Goal: Information Seeking & Learning: Learn about a topic

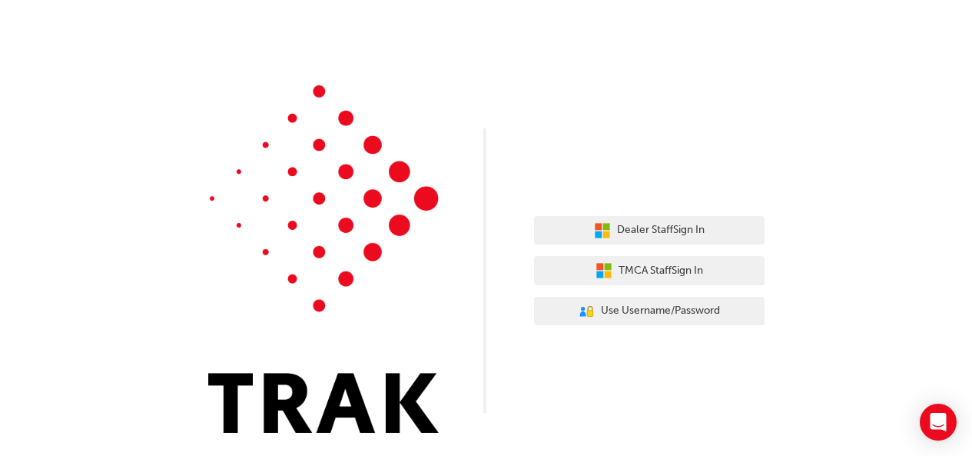
scroll to position [7, 0]
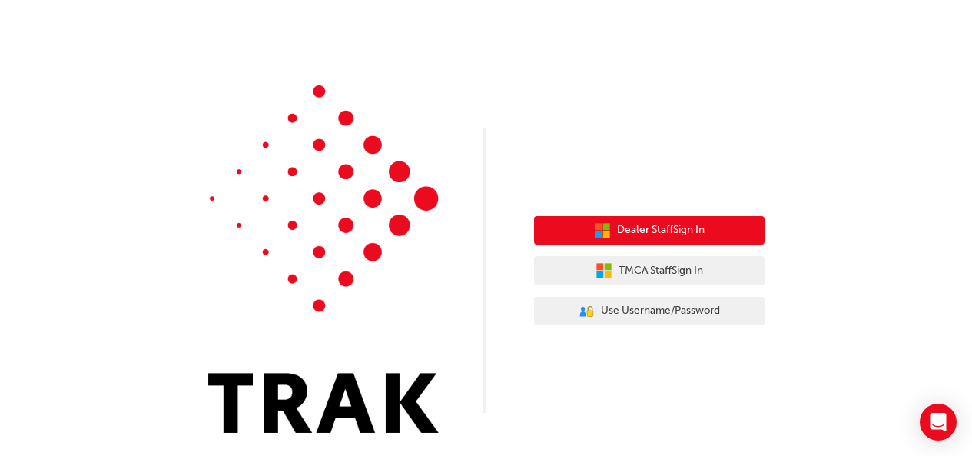
click at [664, 237] on span "Dealer Staff Sign In" at bounding box center [661, 230] width 88 height 18
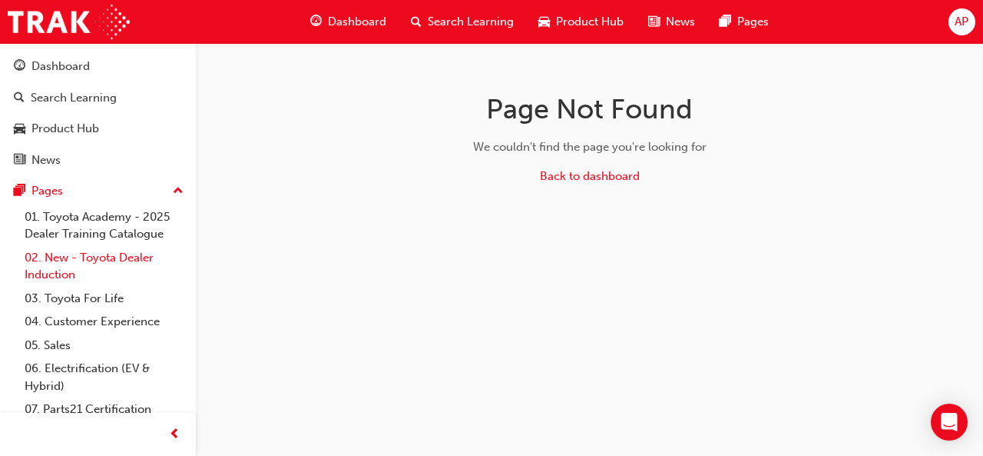
click at [67, 263] on link "02. New - Toyota Dealer Induction" at bounding box center [103, 266] width 171 height 41
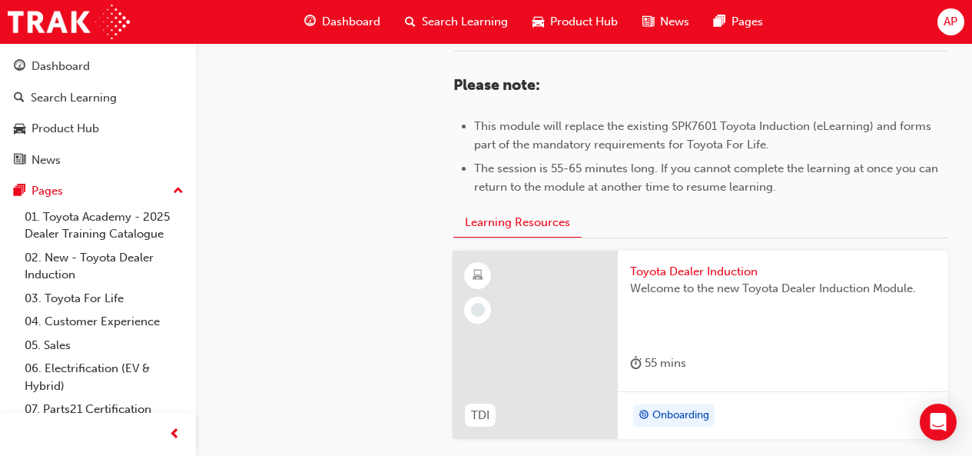
scroll to position [768, 0]
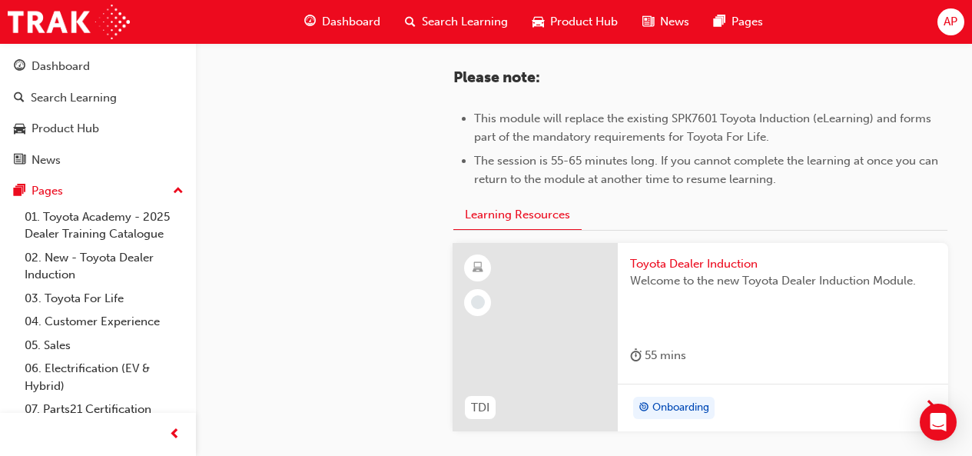
click at [669, 390] on div "Onboarding" at bounding box center [783, 407] width 330 height 48
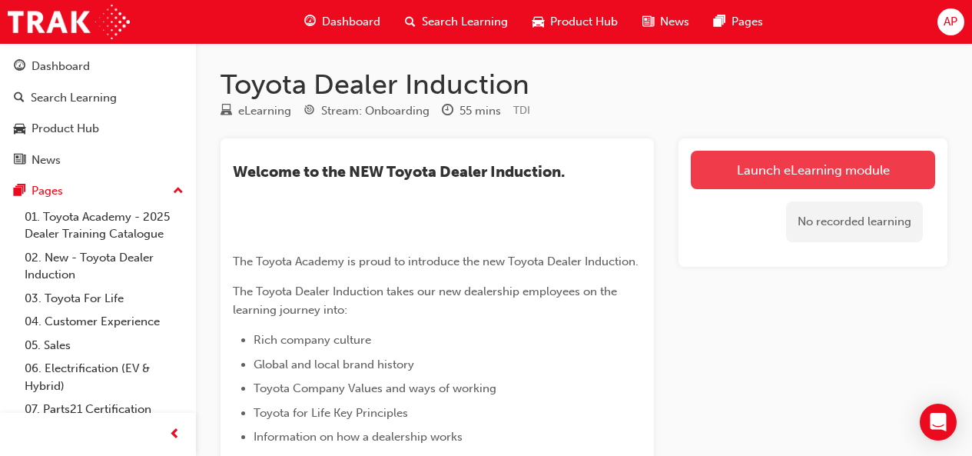
click at [719, 173] on link "Launch eLearning module" at bounding box center [813, 170] width 244 height 38
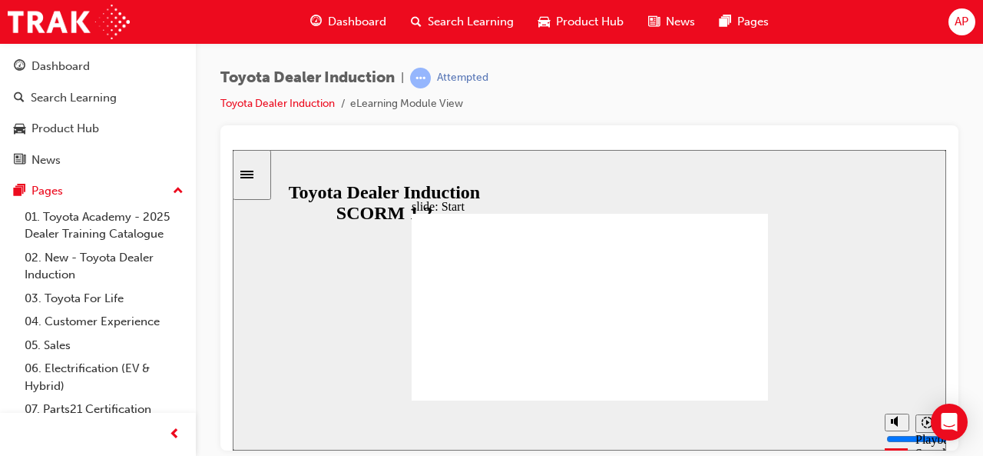
drag, startPoint x: 517, startPoint y: 32, endPoint x: 906, endPoint y: 122, distance: 399.0
click at [907, 122] on div "Toyota Dealer Induction | Attempted Toyota Dealer Induction eLearning Module Vi…" at bounding box center [589, 97] width 738 height 58
click at [247, 429] on div "Pause (Ctrl+Alt+P)" at bounding box center [258, 426] width 26 height 26
click at [253, 425] on icon "Play (Ctrl+Alt+P)" at bounding box center [258, 419] width 11 height 12
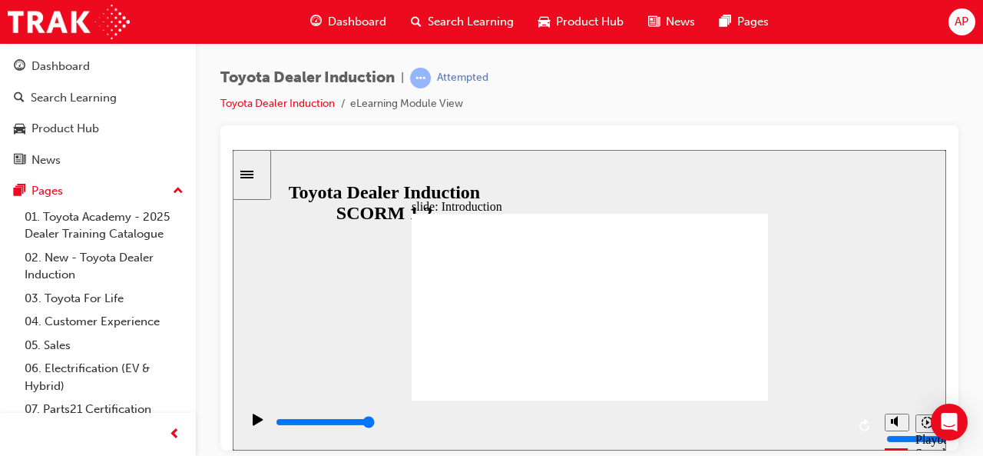
type input "7500"
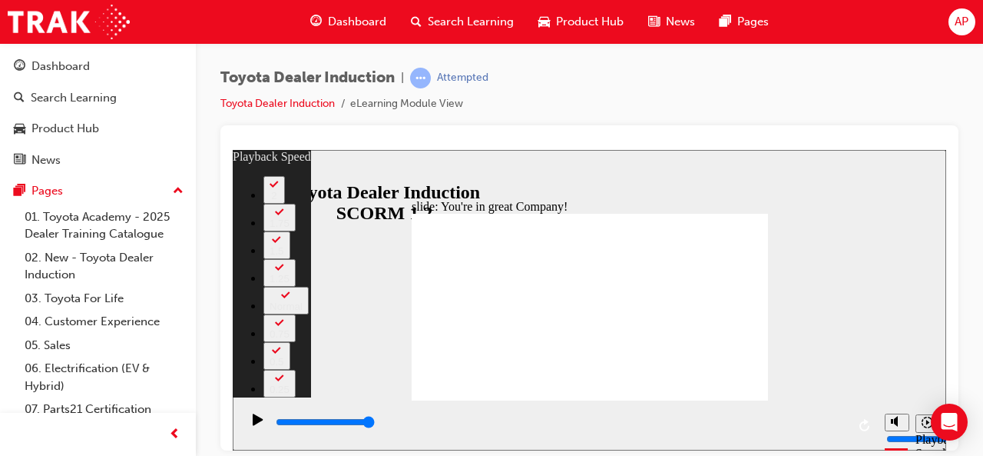
type input "156"
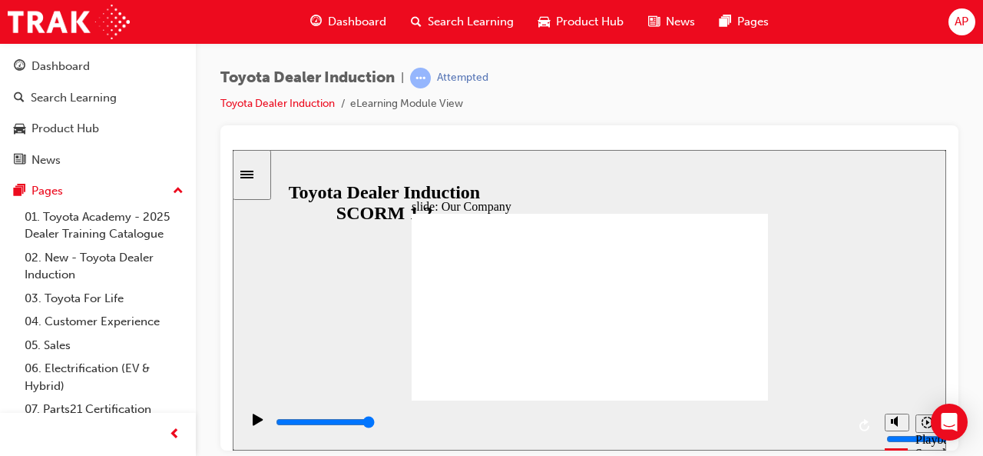
drag, startPoint x: 489, startPoint y: 358, endPoint x: 603, endPoint y: 363, distance: 113.8
drag, startPoint x: 588, startPoint y: 360, endPoint x: 694, endPoint y: 374, distance: 106.9
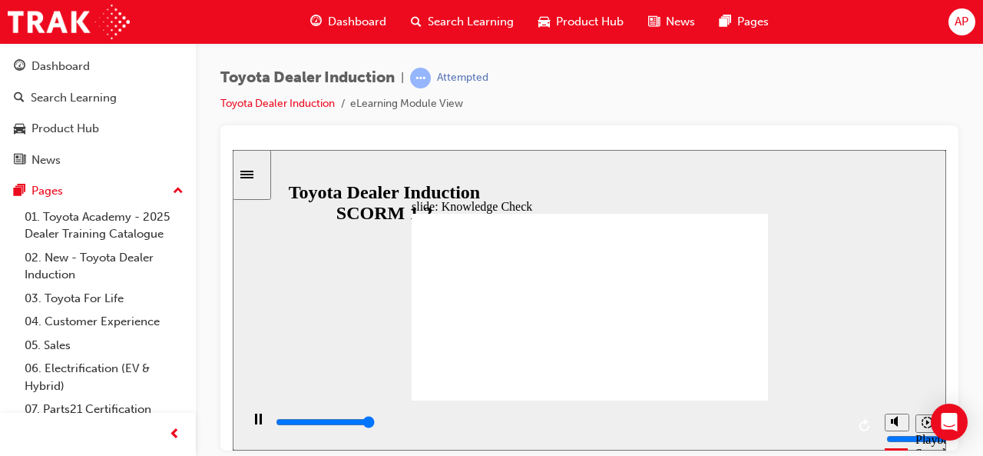
type input "5000"
radio input "true"
type input "5000"
radio input "true"
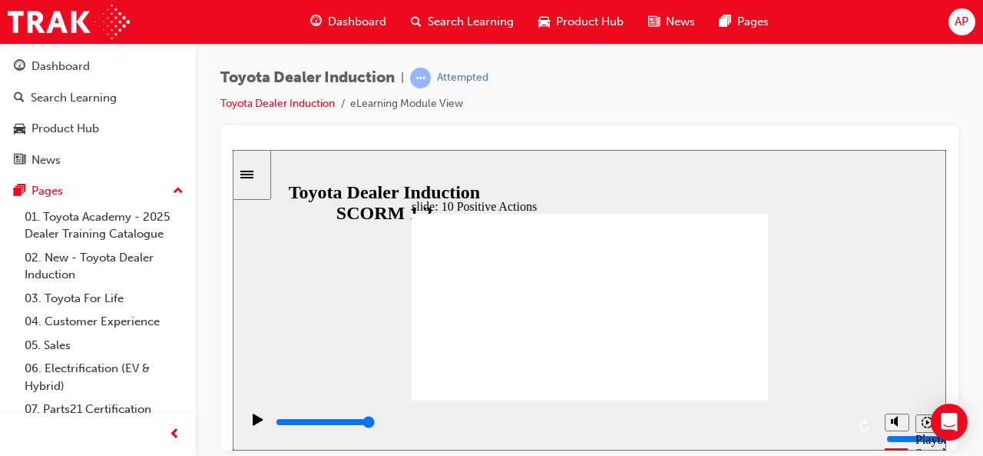
click at [759, 197] on div "slide: 10 Positive Actions Multiply 1 Today, and every day, we take ownership t…" at bounding box center [590, 299] width 714 height 300
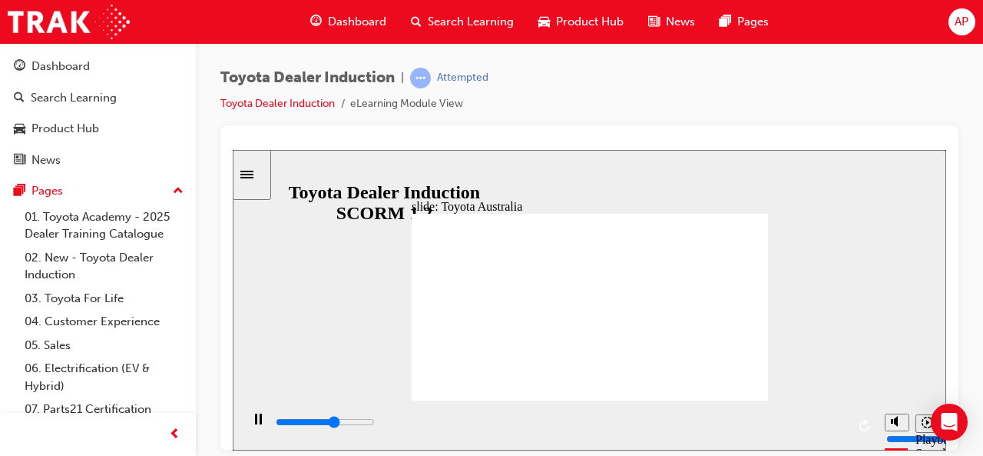
type input "15300"
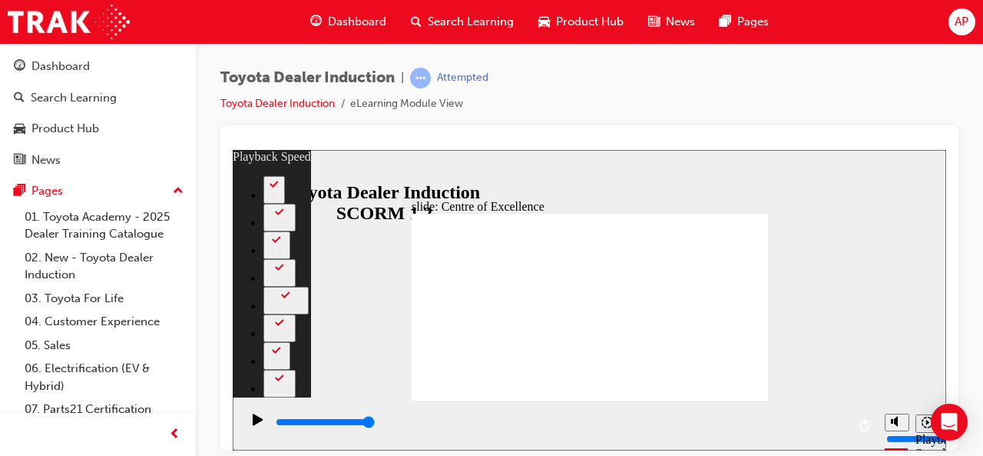
type input "4"
type input "248"
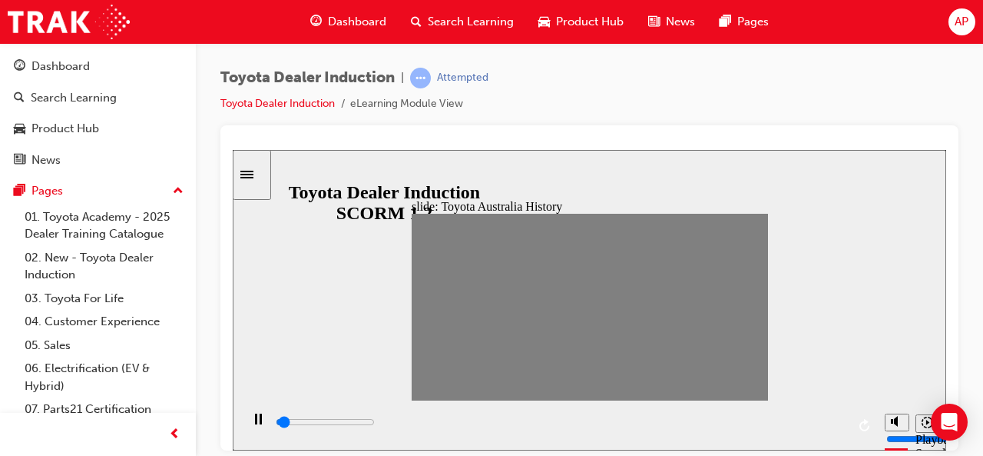
drag, startPoint x: 423, startPoint y: 305, endPoint x: 439, endPoint y: 309, distance: 15.8
drag, startPoint x: 439, startPoint y: 310, endPoint x: 454, endPoint y: 312, distance: 14.7
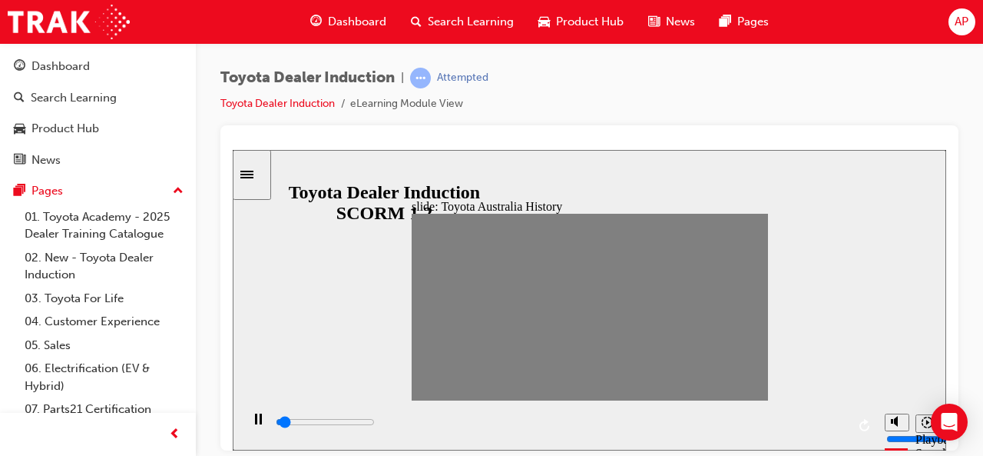
drag, startPoint x: 455, startPoint y: 303, endPoint x: 475, endPoint y: 317, distance: 24.7
drag, startPoint x: 473, startPoint y: 306, endPoint x: 486, endPoint y: 308, distance: 13.3
drag, startPoint x: 489, startPoint y: 303, endPoint x: 508, endPoint y: 310, distance: 19.4
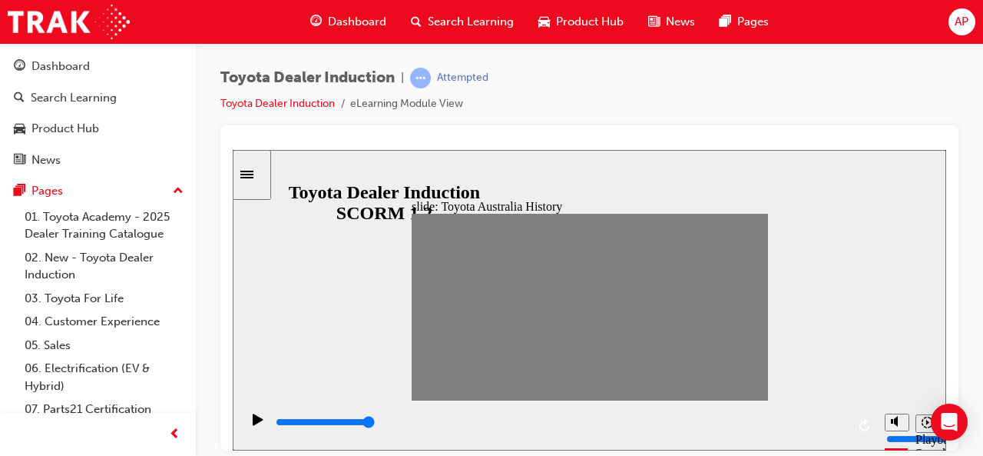
drag, startPoint x: 489, startPoint y: 310, endPoint x: 507, endPoint y: 310, distance: 17.7
drag, startPoint x: 508, startPoint y: 310, endPoint x: 523, endPoint y: 309, distance: 15.4
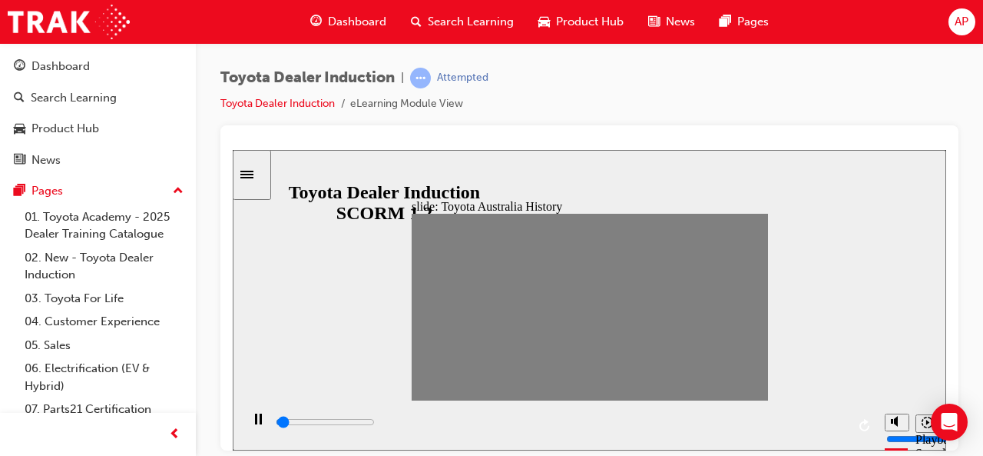
drag, startPoint x: 522, startPoint y: 305, endPoint x: 535, endPoint y: 303, distance: 13.1
drag, startPoint x: 537, startPoint y: 307, endPoint x: 558, endPoint y: 305, distance: 20.8
drag, startPoint x: 558, startPoint y: 310, endPoint x: 572, endPoint y: 311, distance: 13.9
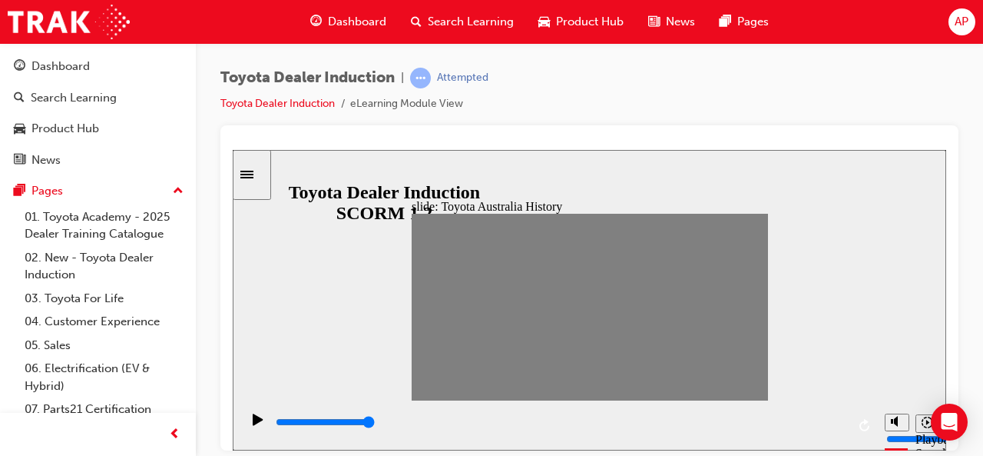
drag, startPoint x: 570, startPoint y: 309, endPoint x: 584, endPoint y: 309, distance: 13.8
drag, startPoint x: 583, startPoint y: 307, endPoint x: 603, endPoint y: 305, distance: 20.1
drag, startPoint x: 605, startPoint y: 305, endPoint x: 618, endPoint y: 304, distance: 13.8
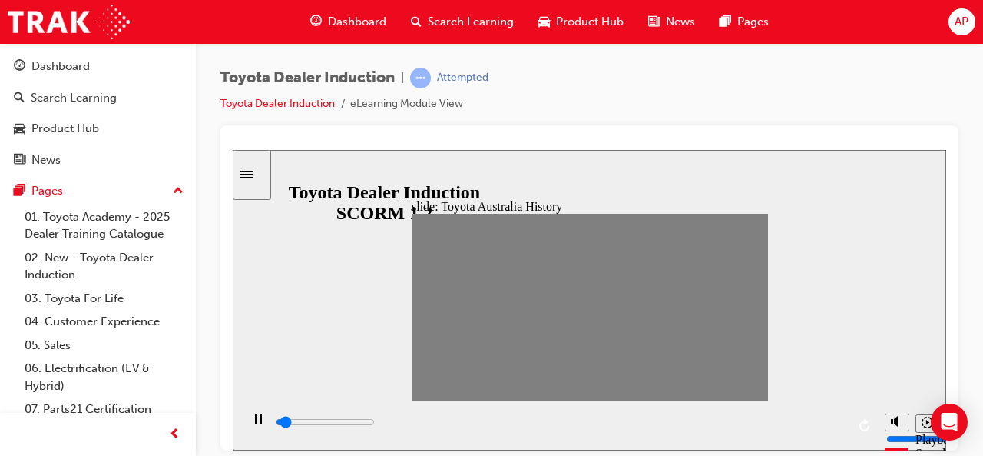
drag, startPoint x: 621, startPoint y: 307, endPoint x: 639, endPoint y: 309, distance: 17.8
drag, startPoint x: 636, startPoint y: 306, endPoint x: 654, endPoint y: 307, distance: 18.5
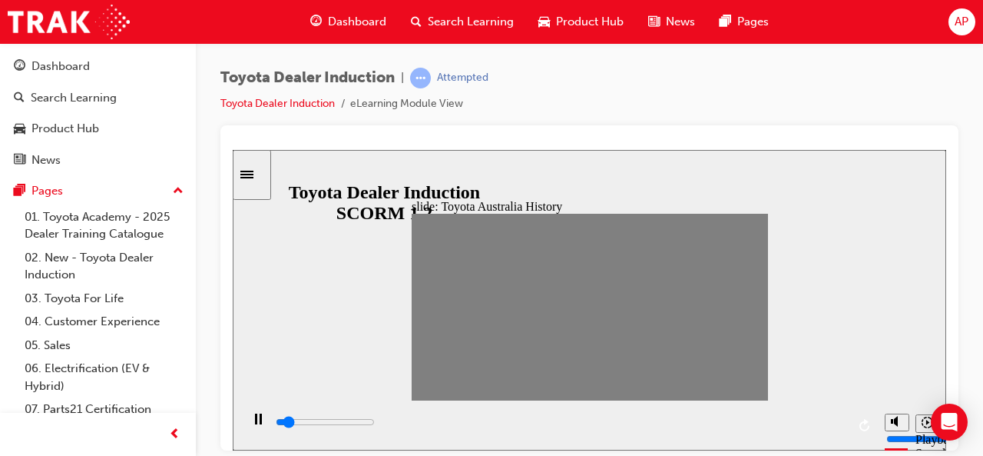
drag, startPoint x: 653, startPoint y: 307, endPoint x: 665, endPoint y: 309, distance: 12.4
drag, startPoint x: 671, startPoint y: 311, endPoint x: 688, endPoint y: 305, distance: 18.0
drag, startPoint x: 687, startPoint y: 307, endPoint x: 701, endPoint y: 307, distance: 14.6
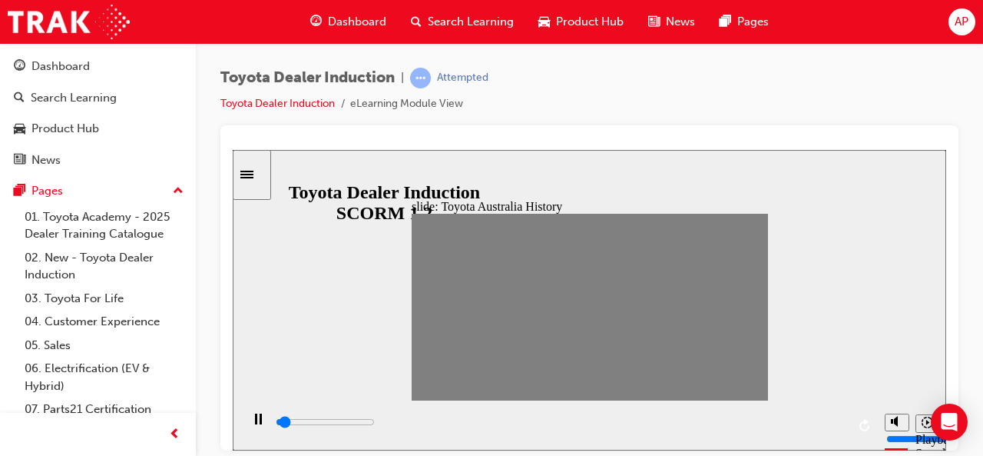
drag, startPoint x: 707, startPoint y: 307, endPoint x: 721, endPoint y: 309, distance: 14.8
drag, startPoint x: 719, startPoint y: 307, endPoint x: 736, endPoint y: 313, distance: 18.0
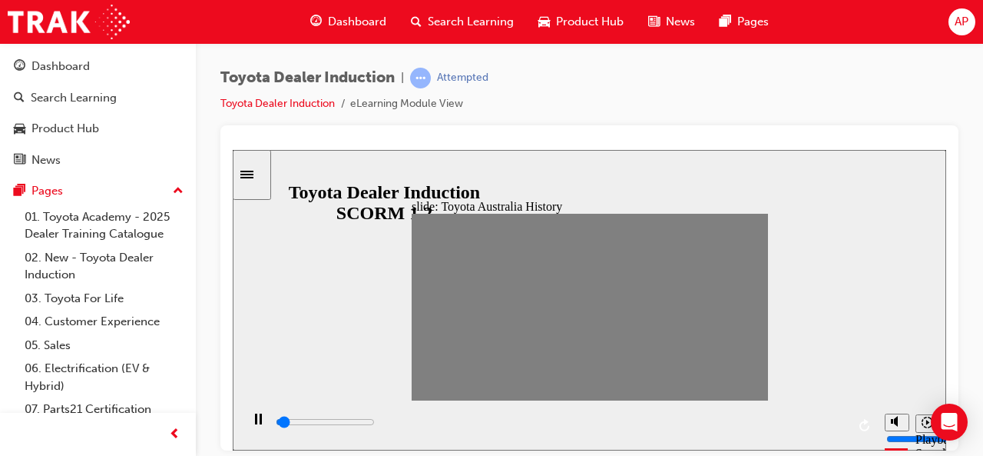
drag, startPoint x: 737, startPoint y: 311, endPoint x: 751, endPoint y: 307, distance: 15.3
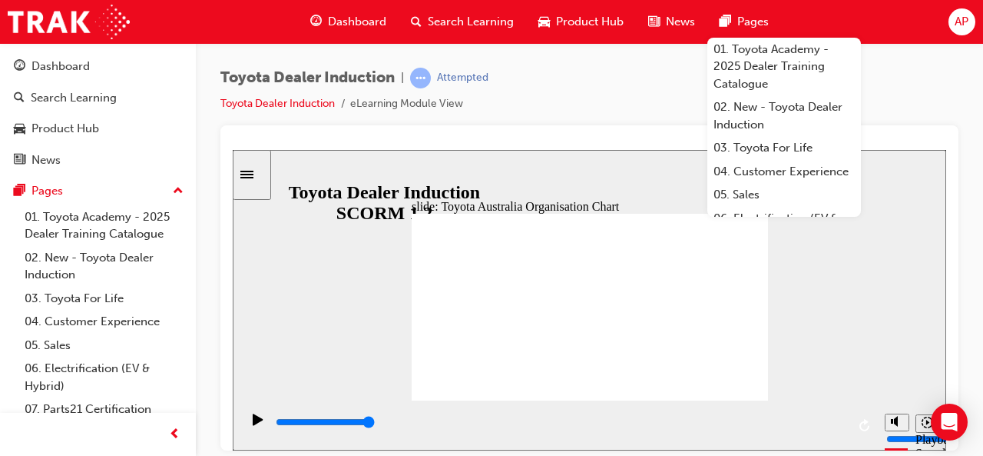
click at [393, 321] on div "slide: Toyota Australia Organisation Chart Toyota Australia Organisation Chart …" at bounding box center [590, 299] width 714 height 300
click at [745, 19] on span "Pages" at bounding box center [752, 22] width 31 height 18
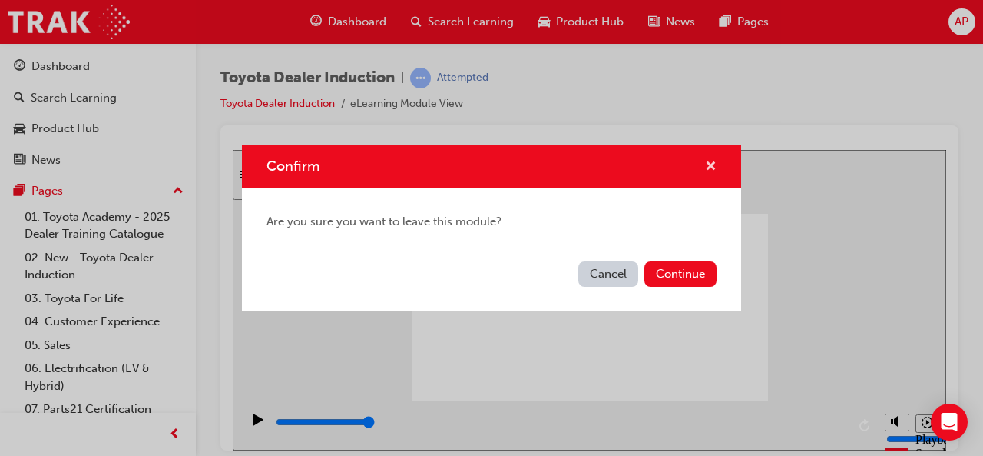
click at [711, 164] on span "cross-icon" at bounding box center [711, 168] width 12 height 14
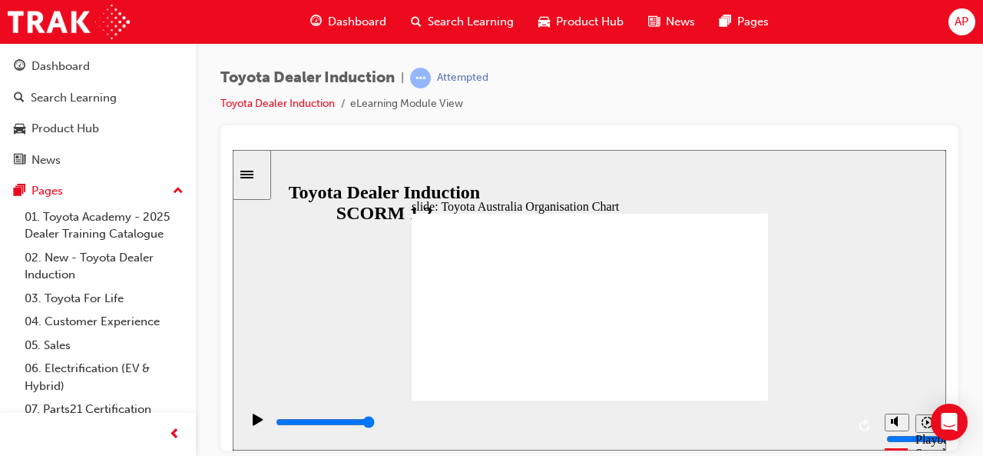
type input "5000"
radio input "true"
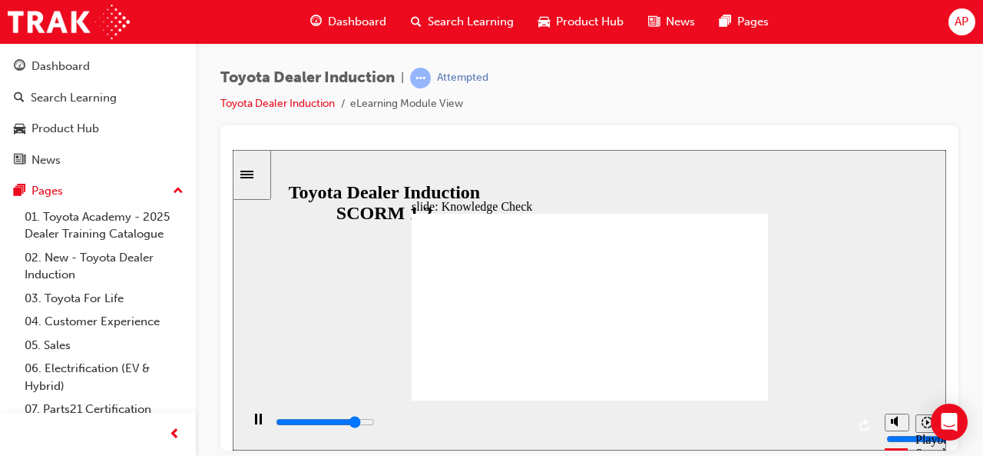
type input "4300"
radio input "true"
type input "5000"
radio input "true"
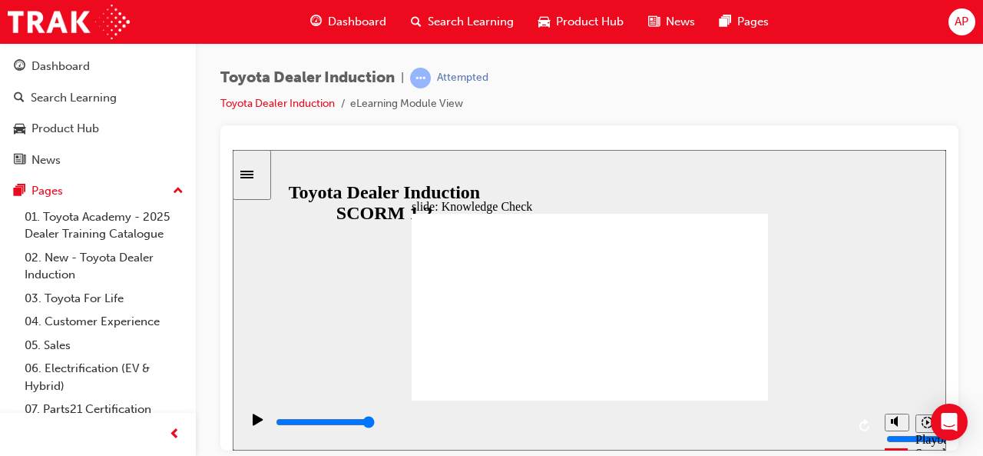
type input "9200"
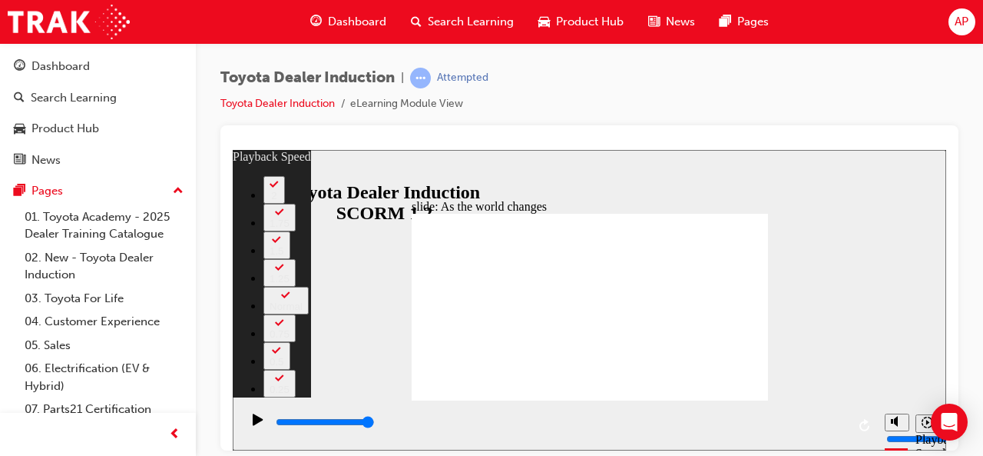
type input "128"
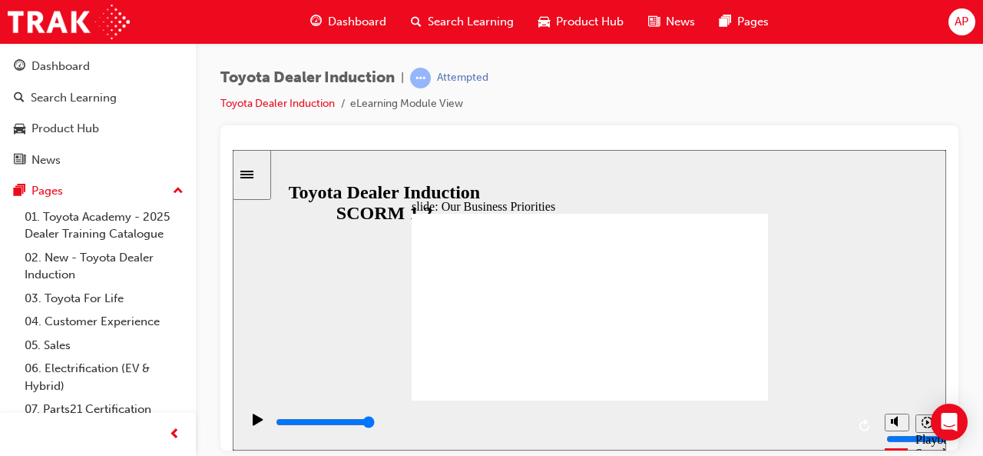
type input "17600"
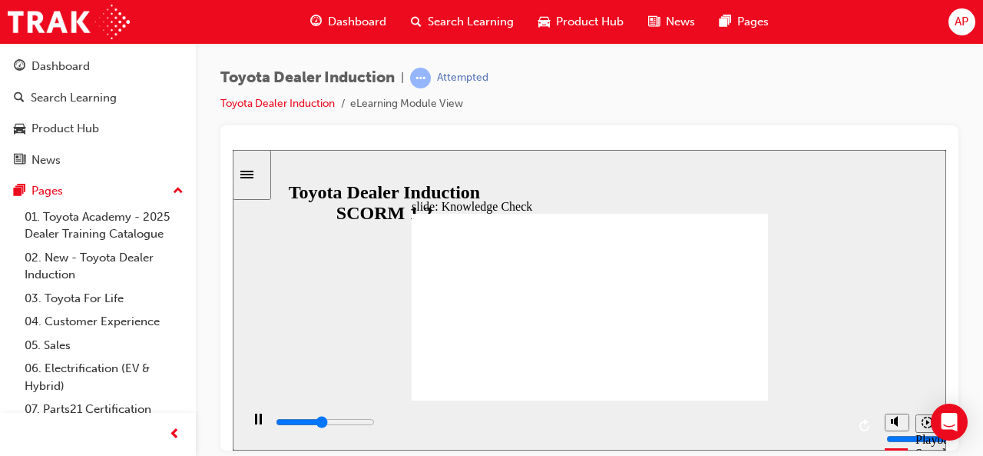
type input "5000"
type input "h"
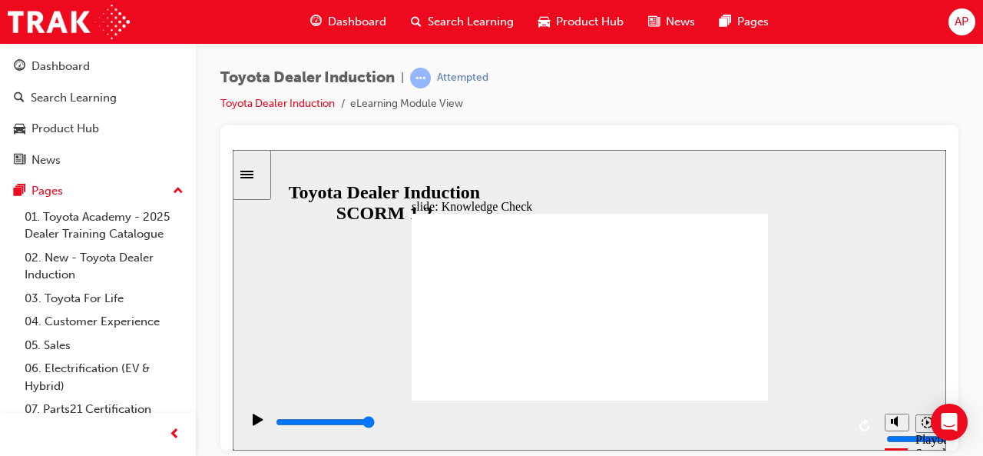
type input "h"
type input "ha"
type input "hap"
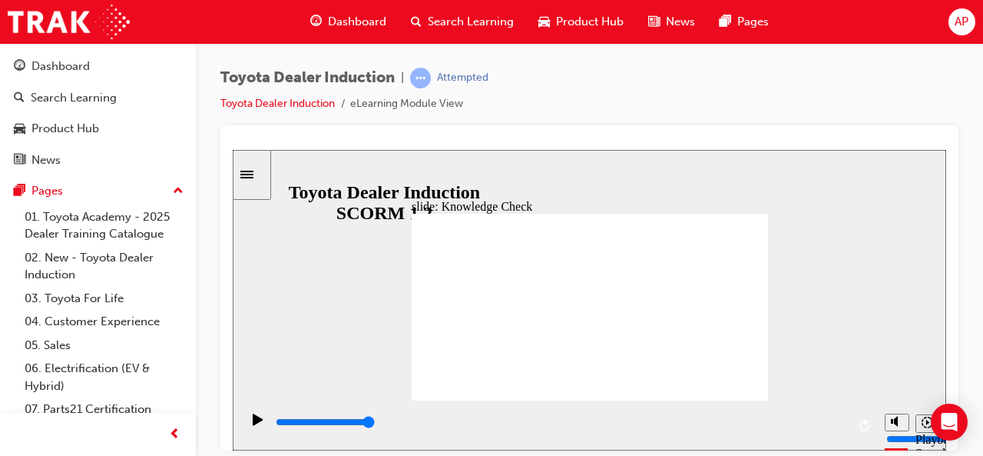
type input "happ"
type input "happi"
type input "happin"
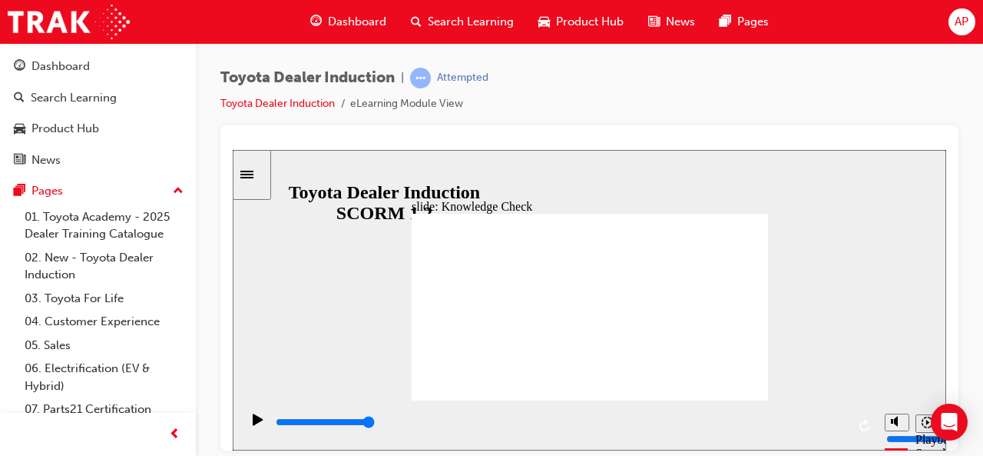
type input "happin"
type input "happine"
type input "happines"
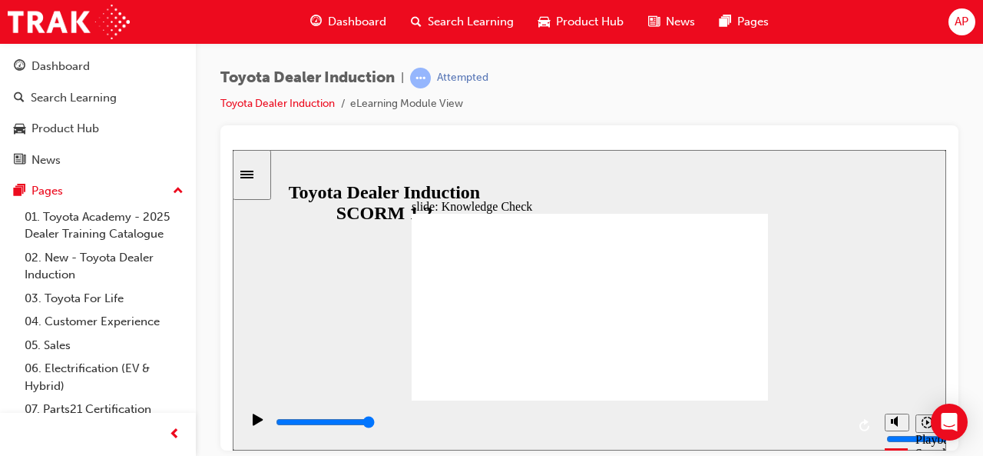
type input "happiness"
type input "5000"
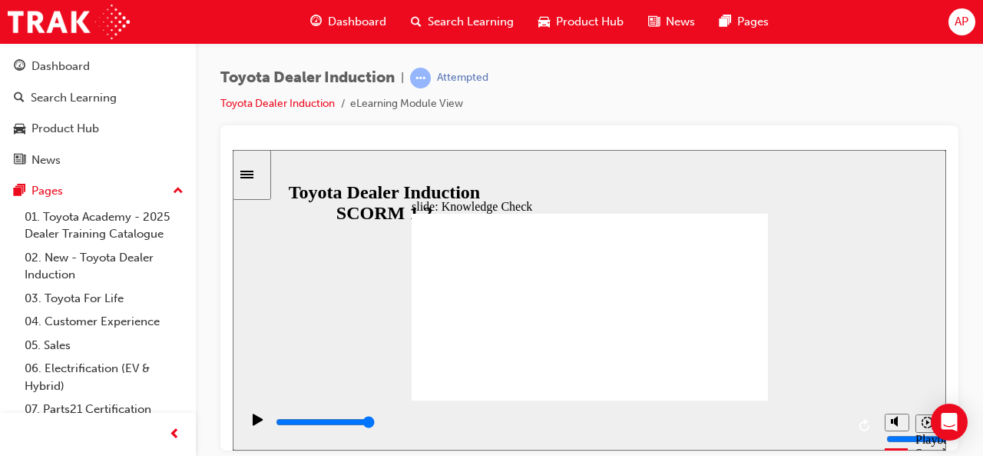
type input "moved"
drag, startPoint x: 625, startPoint y: 310, endPoint x: 373, endPoint y: 314, distance: 252.0
click at [374, 314] on div "slide: Knowledge Check Rectangle 1 BACK BACK SUBMIT SUBMIT Knowledge Check Fill…" at bounding box center [590, 299] width 714 height 300
type input "move"
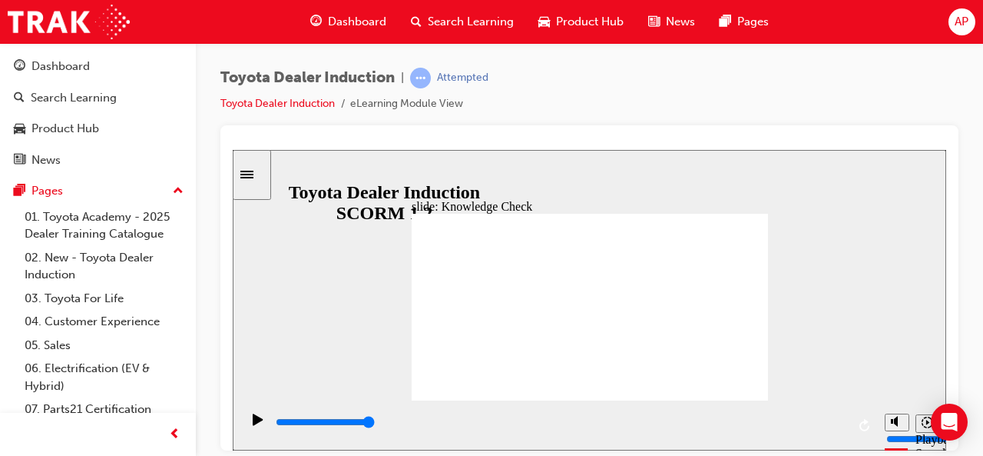
type input "move"
type input "mov"
type input "mo"
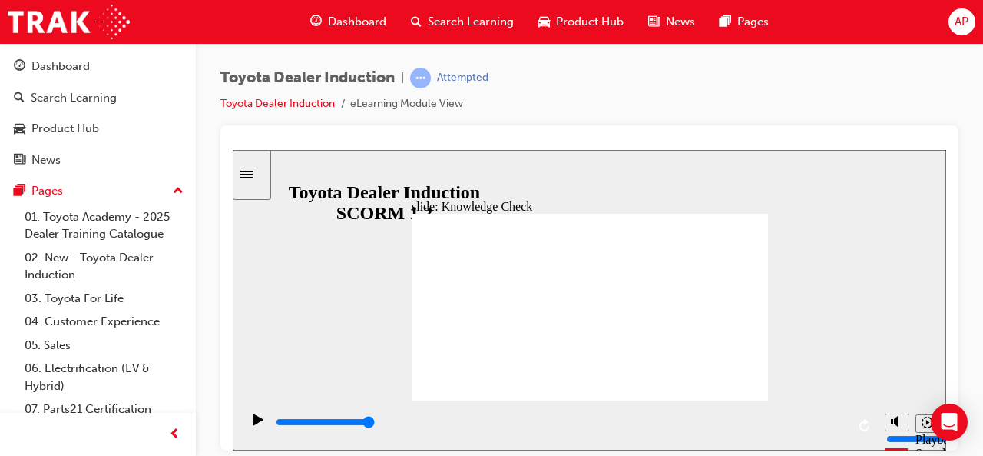
type input "m"
type input "mo"
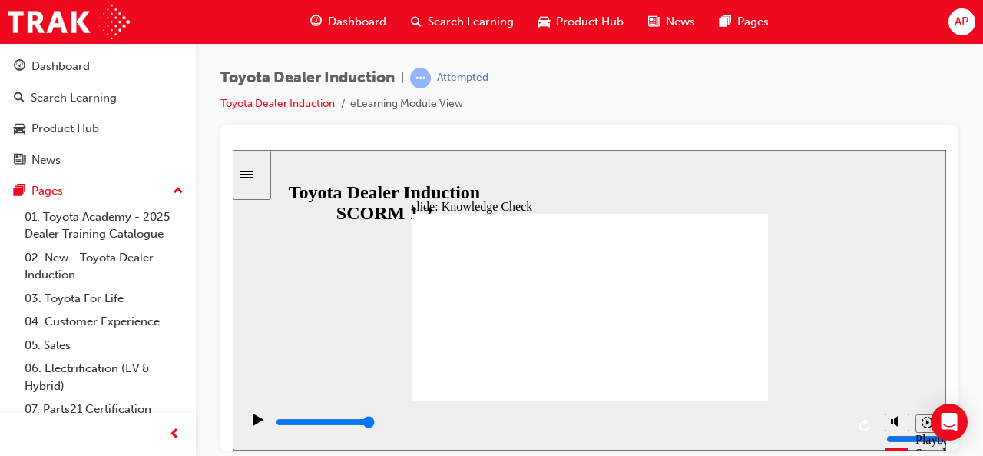
type input "mo"
type input "mob"
type input "mobi"
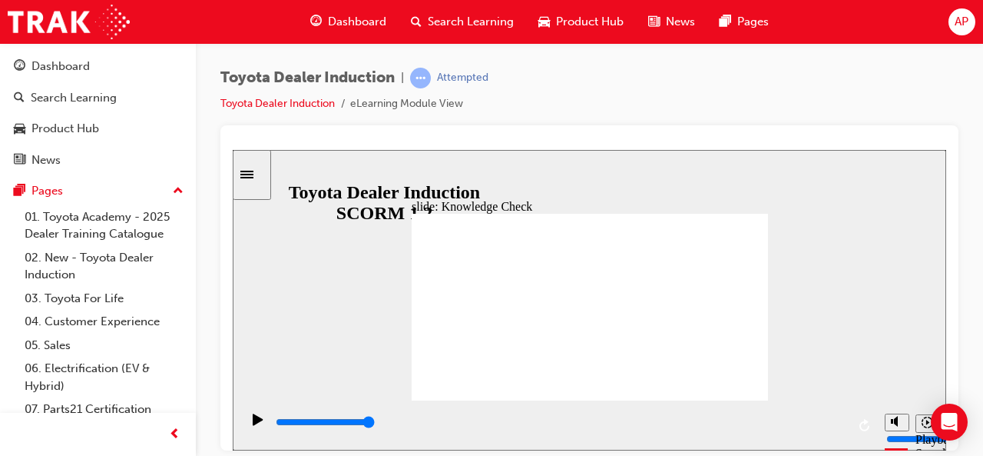
type input "mobil"
type input "mobile"
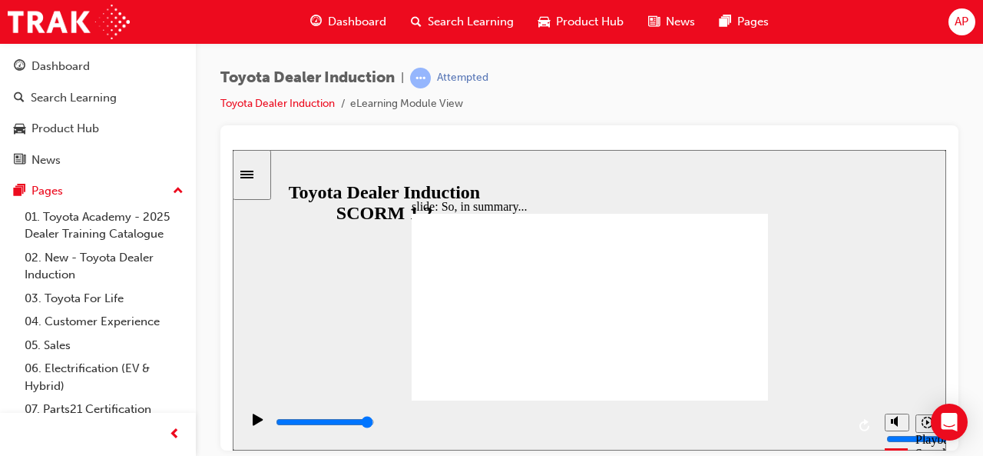
drag, startPoint x: 566, startPoint y: 336, endPoint x: 460, endPoint y: 376, distance: 113.3
type input "800"
type input "mobile"
drag, startPoint x: 533, startPoint y: 310, endPoint x: 372, endPoint y: 306, distance: 161.4
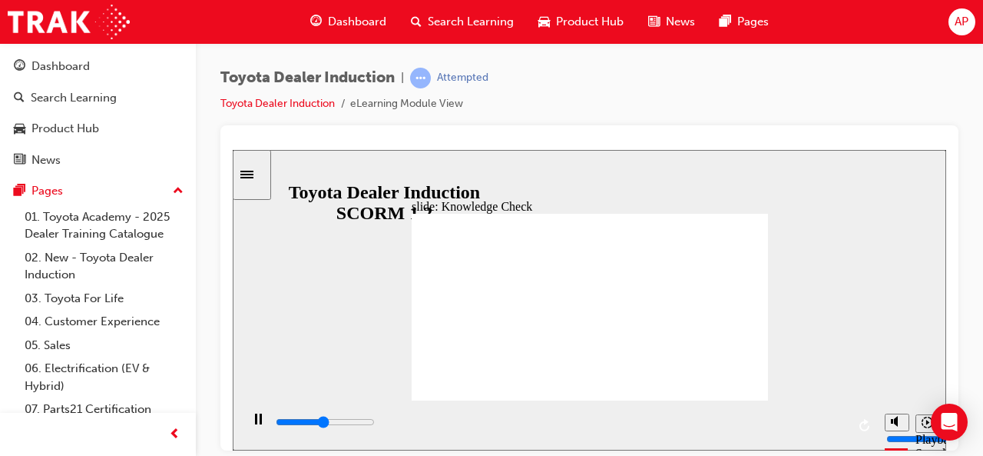
click at [372, 307] on div "slide: Knowledge Check Rectangle 1 BACK BACK SUBMIT SUBMIT Knowledge Check Fill…" at bounding box center [590, 299] width 714 height 300
type input "3700"
type input "m"
type input "4100"
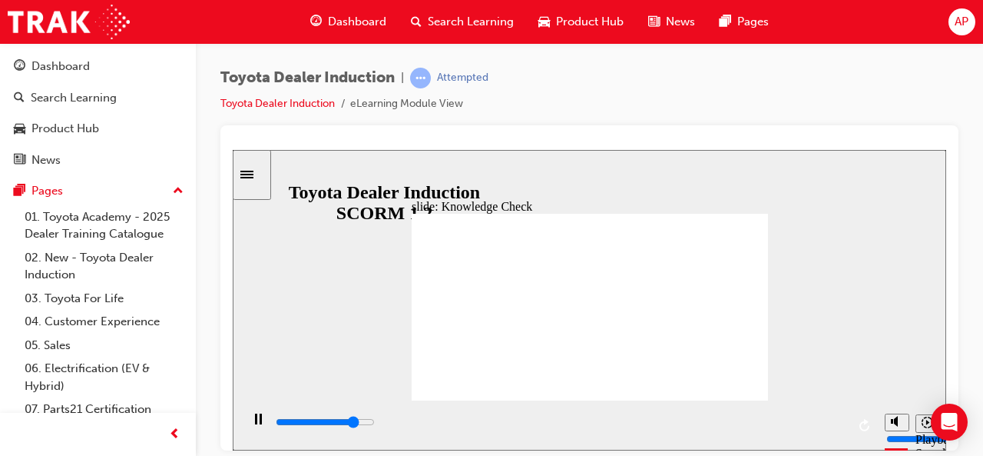
type input "mo"
type input "4200"
type input "mov"
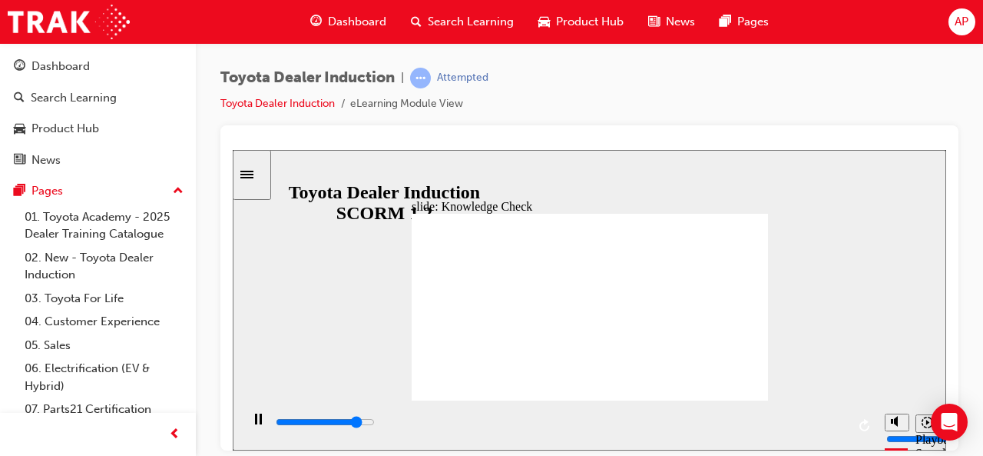
type input "4300"
type input "move"
type input "4600"
type input "moved"
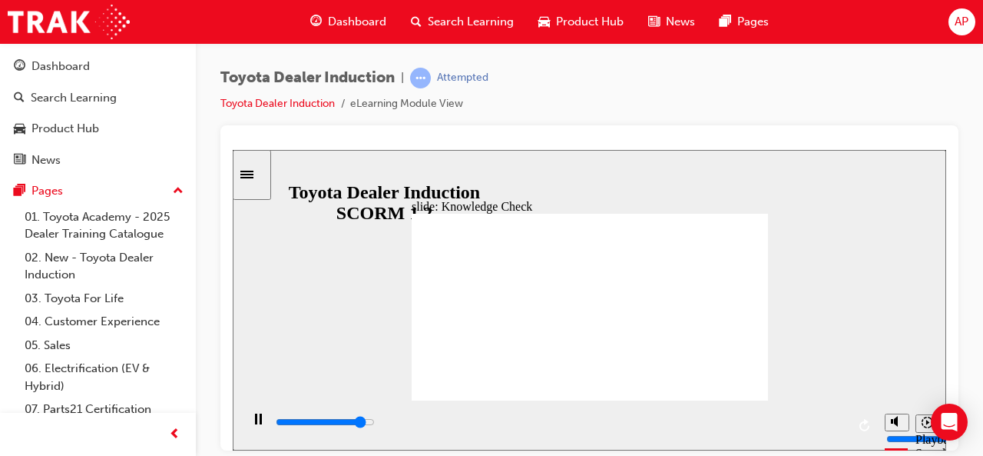
type input "moved"
type input "5000"
type input "moved"
type input "6500"
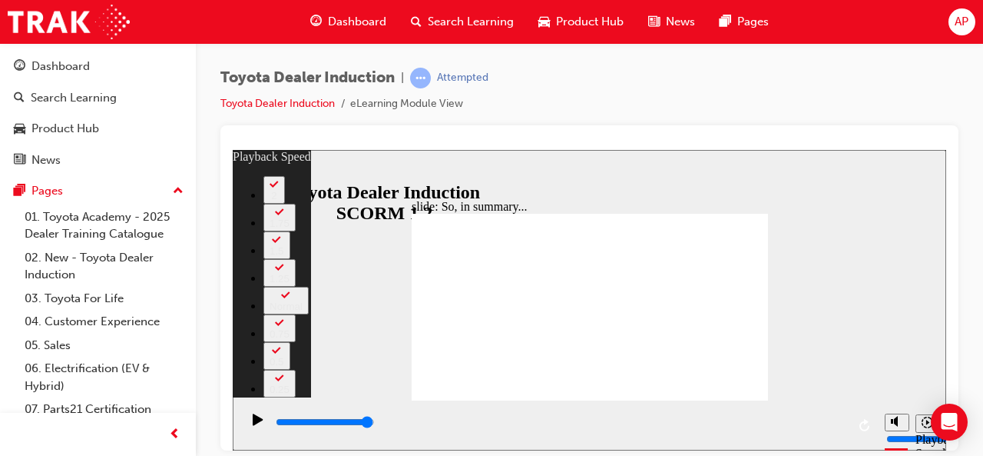
type input "128"
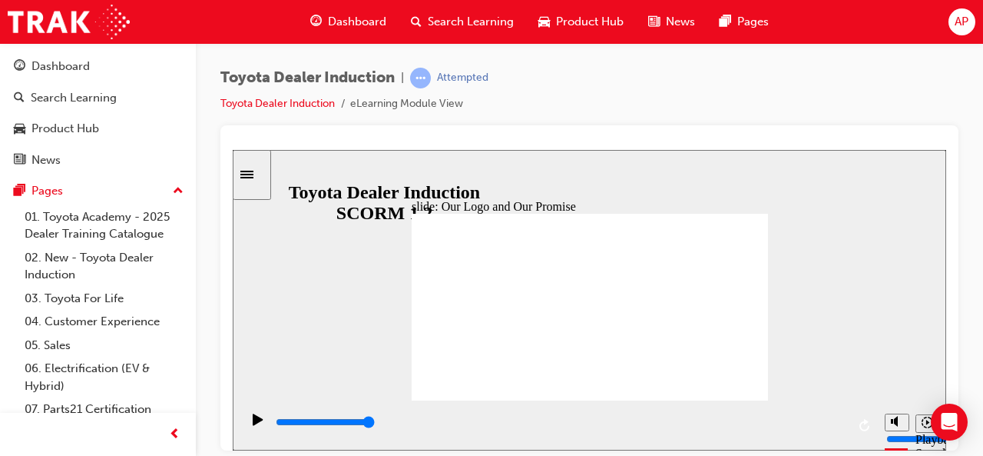
type input "8400"
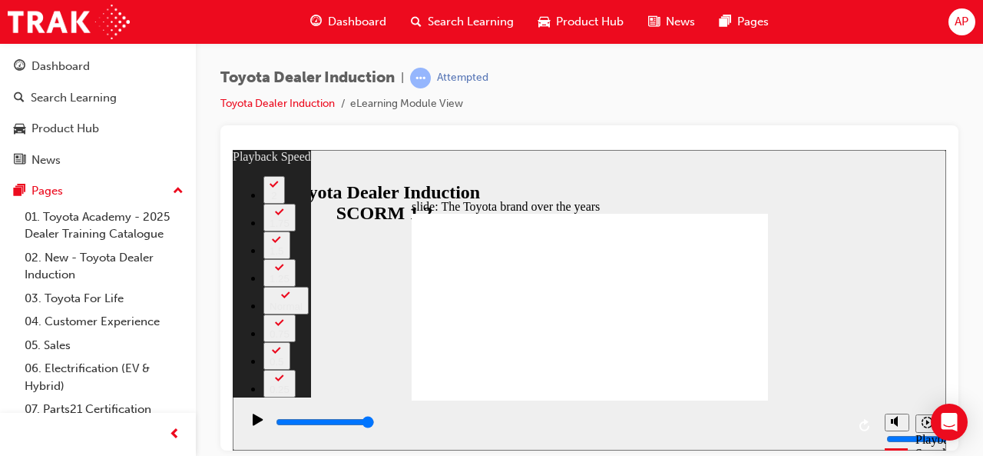
type input "165"
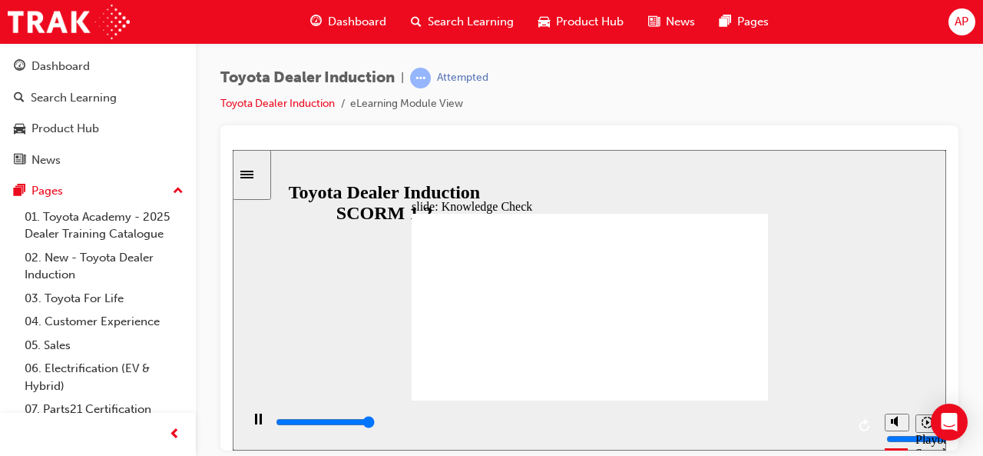
type input "5000"
radio input "true"
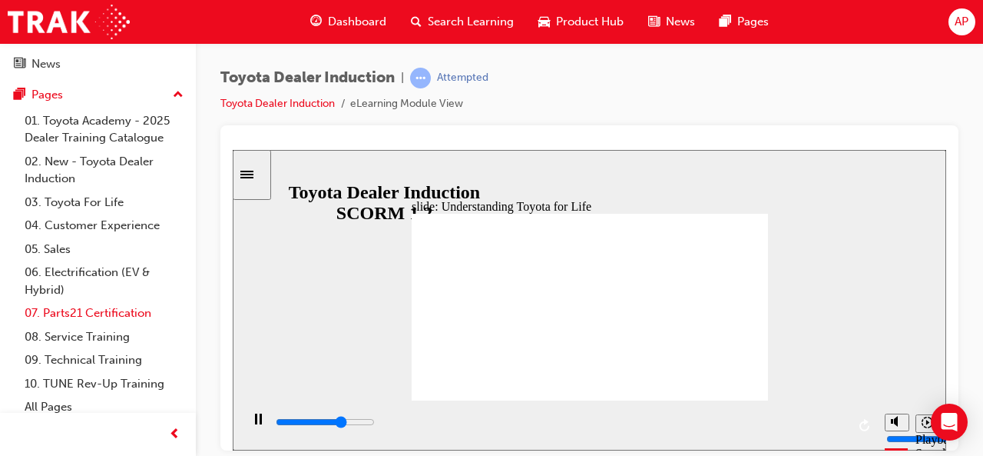
scroll to position [105, 0]
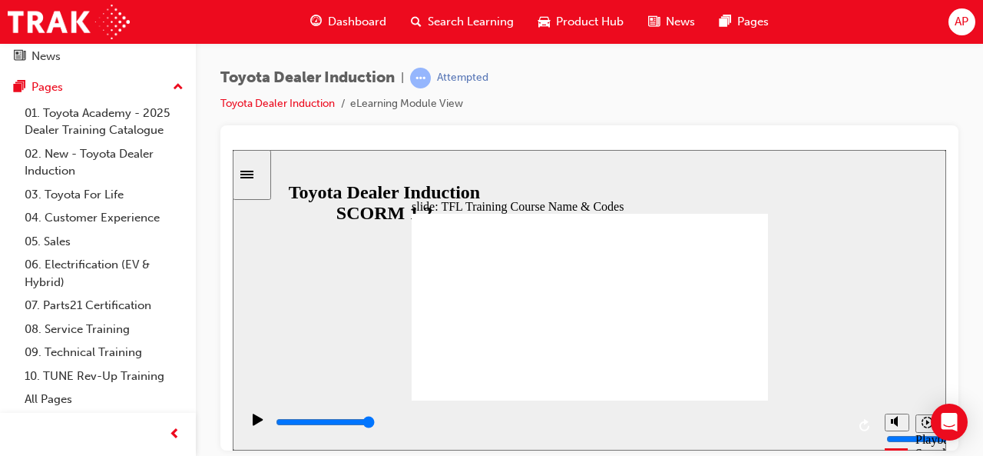
type input "10800"
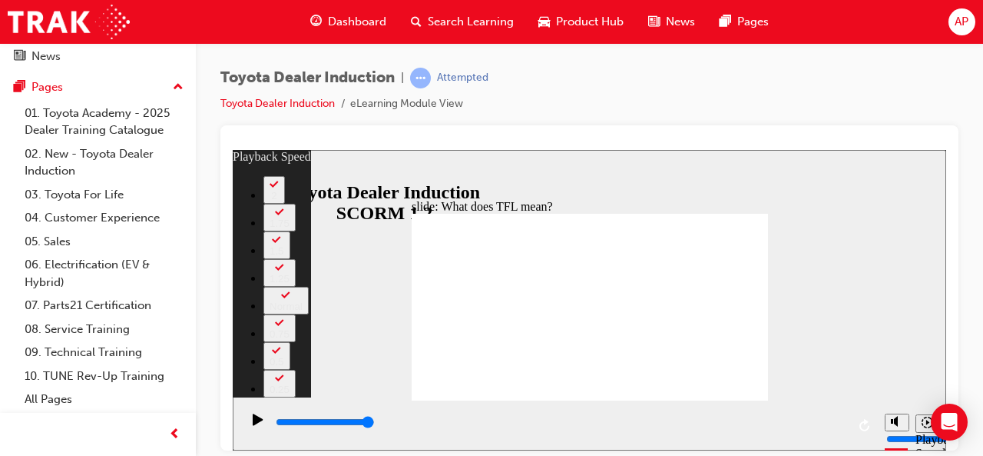
type input "139"
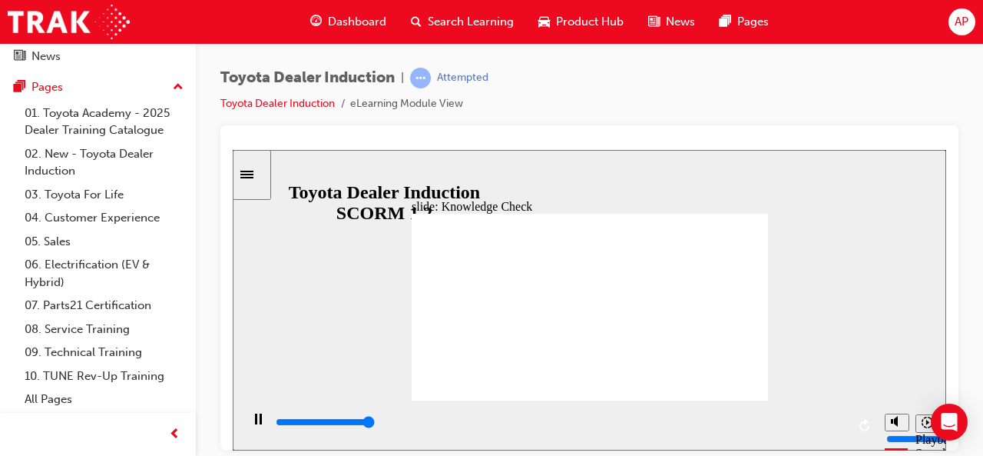
type input "5000"
radio input "true"
type input "2200"
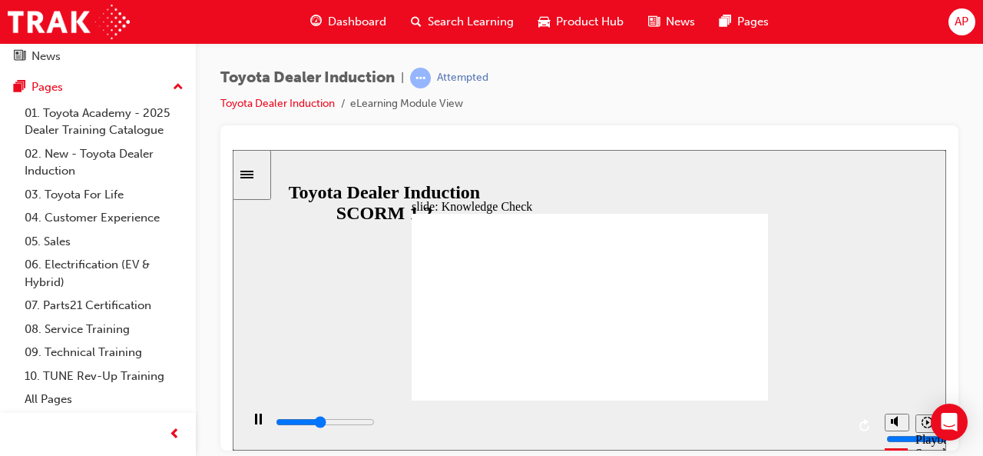
radio input "true"
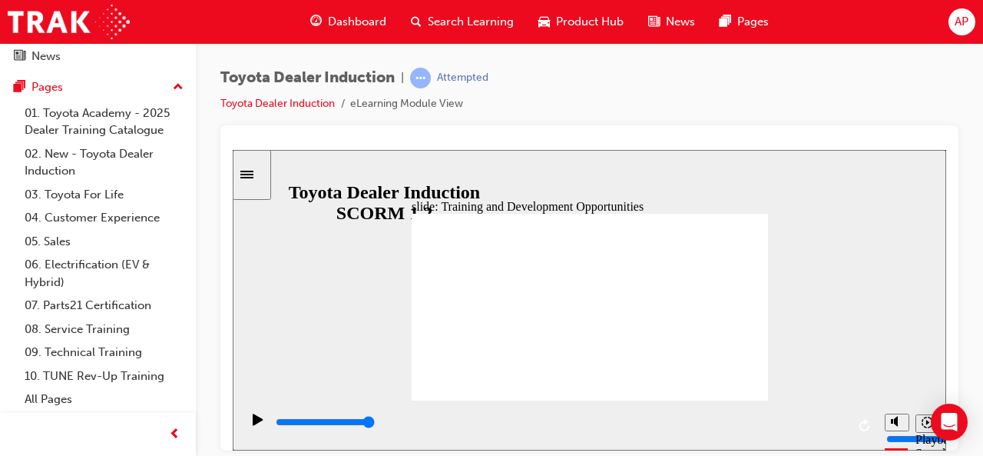
type input "5000"
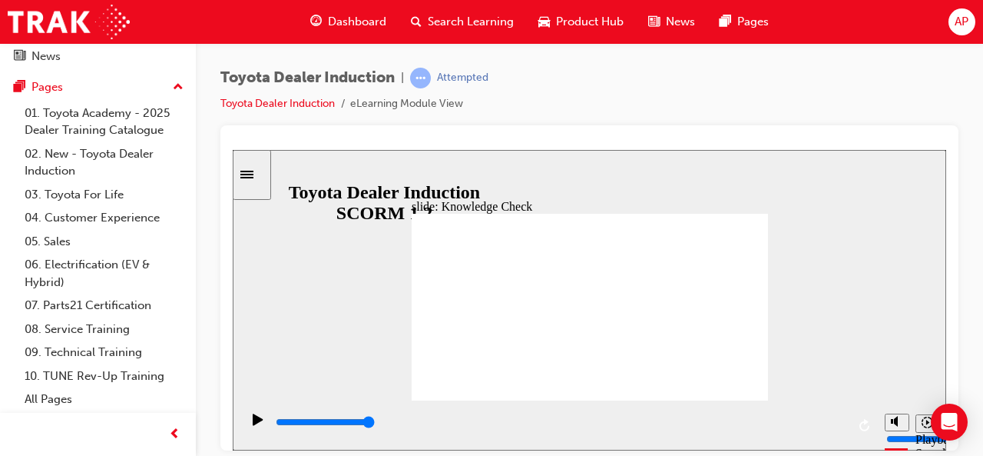
radio input "true"
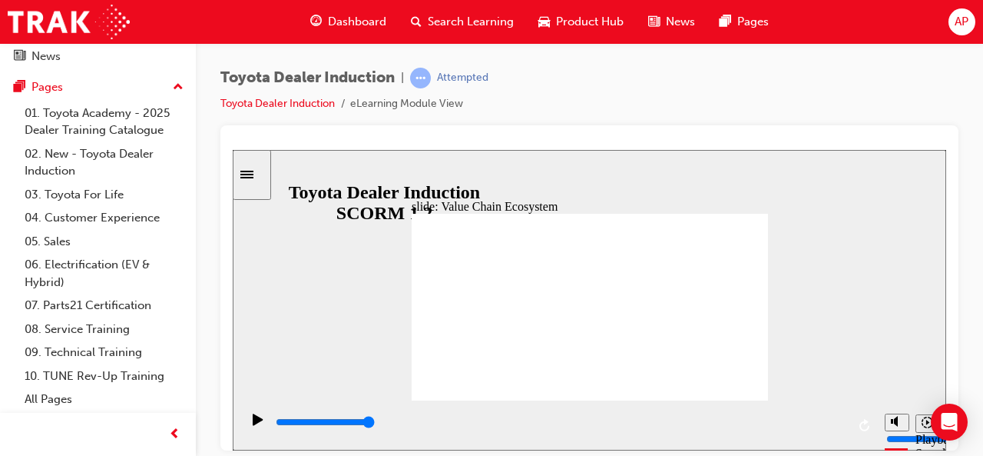
type input "11300"
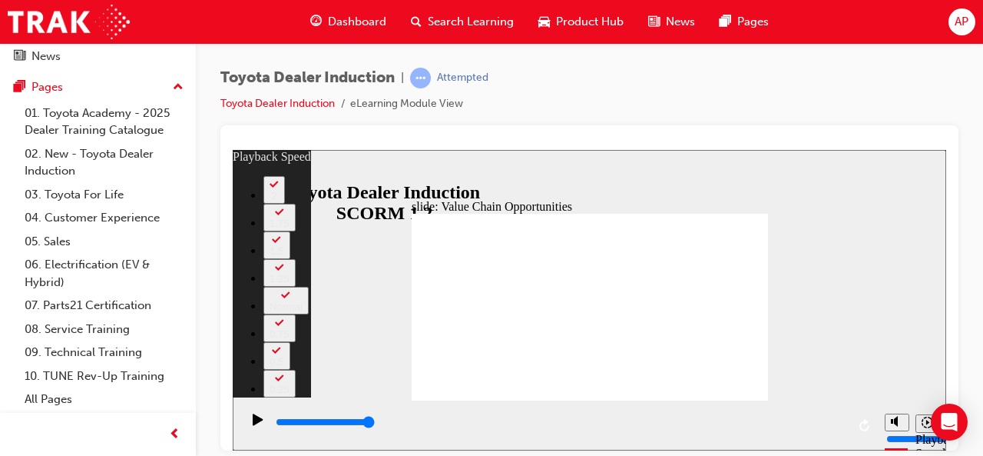
type input "64"
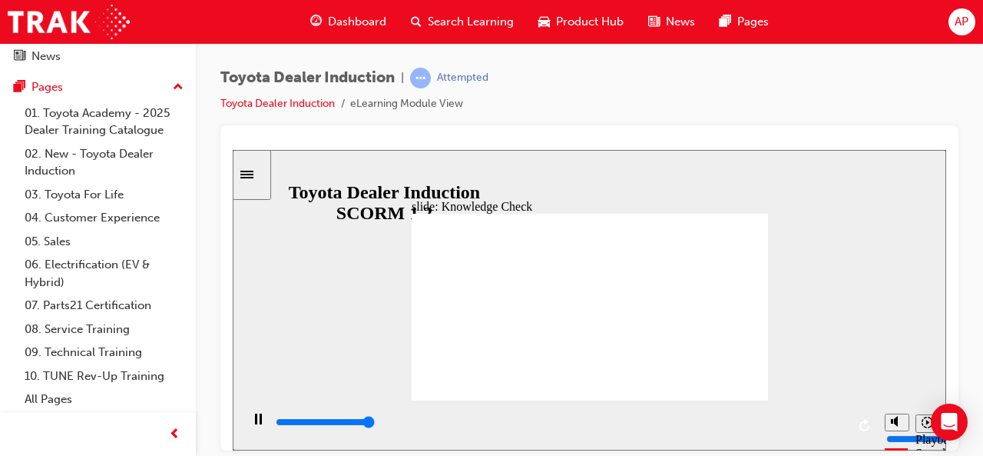
type input "5000"
radio input "true"
type input "5000"
radio input "true"
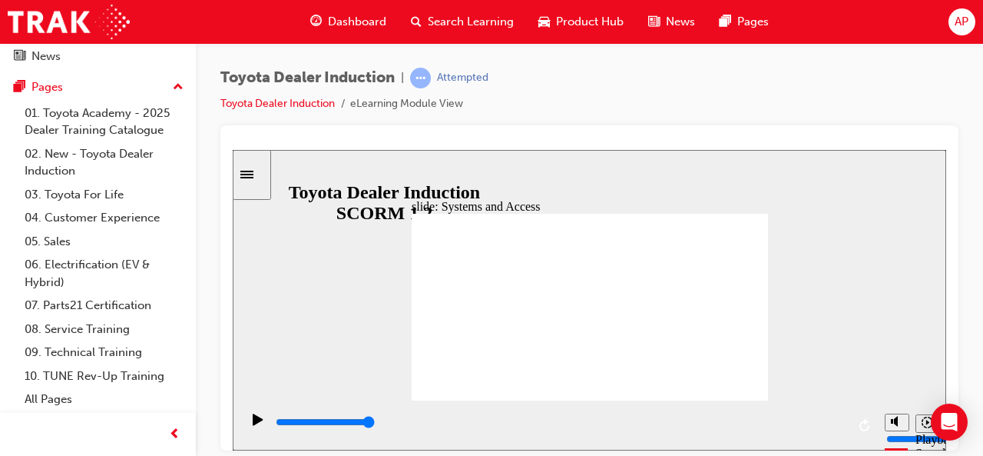
type input "2600"
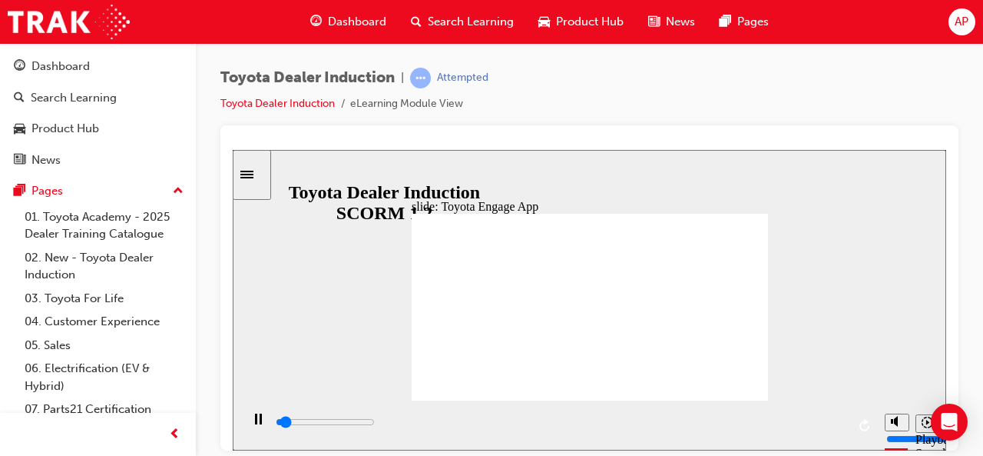
scroll to position [105, 0]
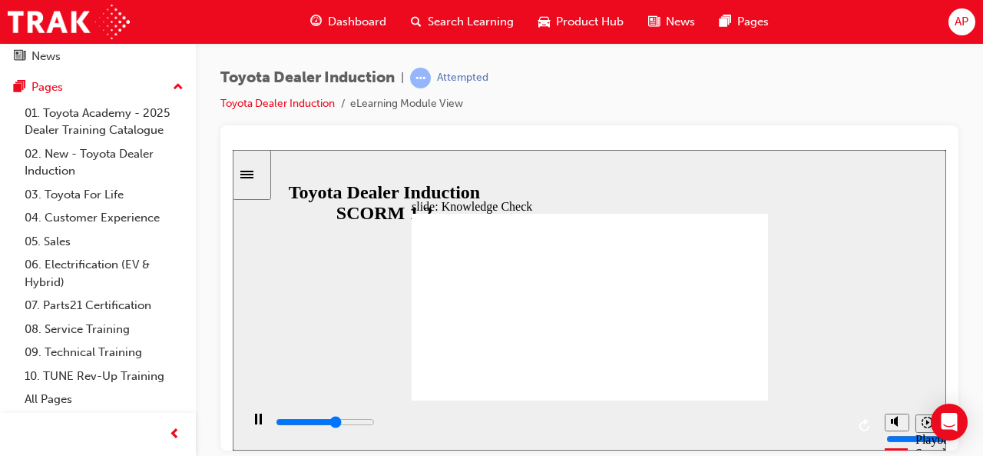
type input "3100"
type input "toyota engage app"
type input "3200"
type input "toyota engage app"
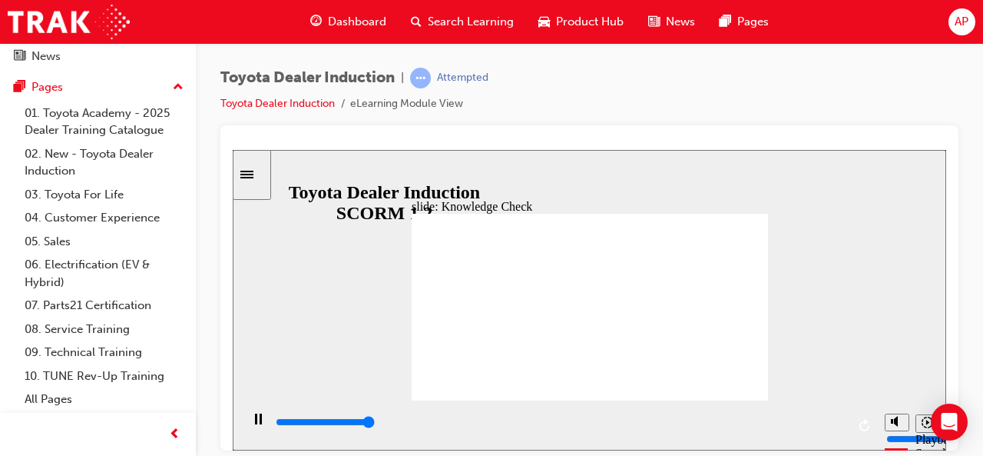
type input "5000"
type input "toyota engage app"
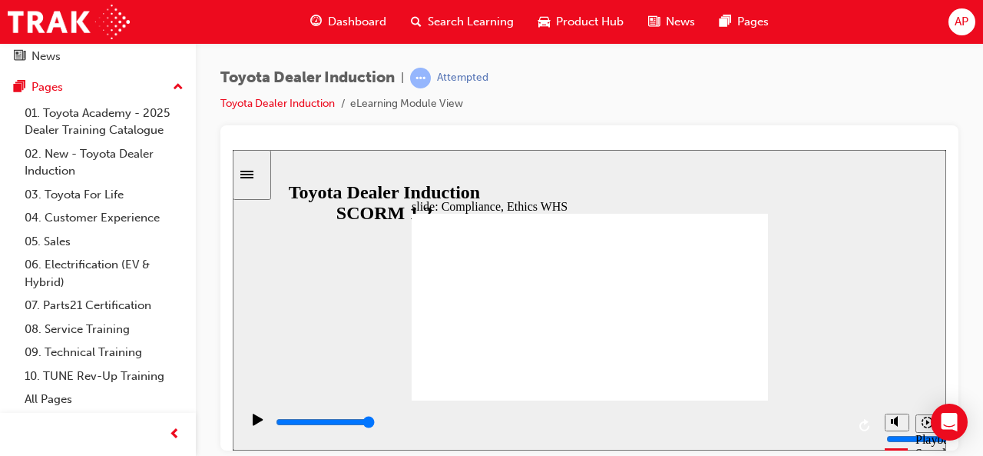
type input "6700"
checkbox input "true"
type input "7900"
checkbox input "true"
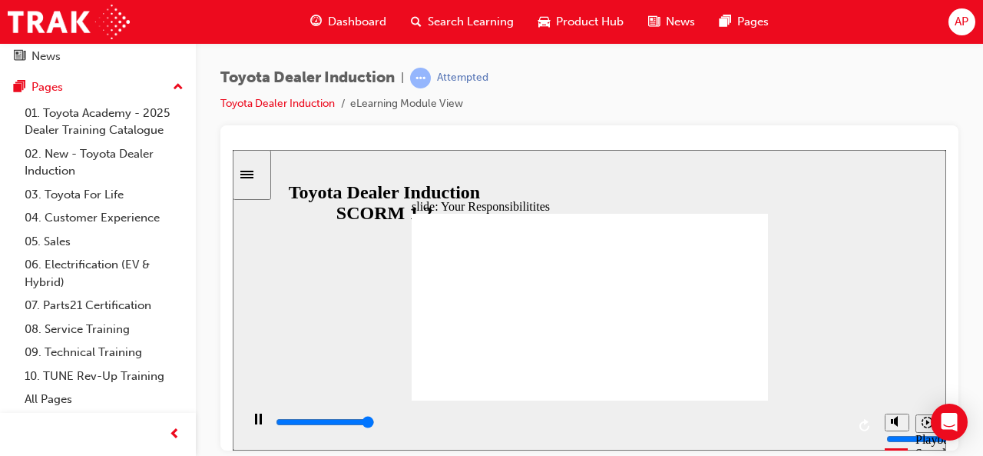
type input "8400"
checkbox input "true"
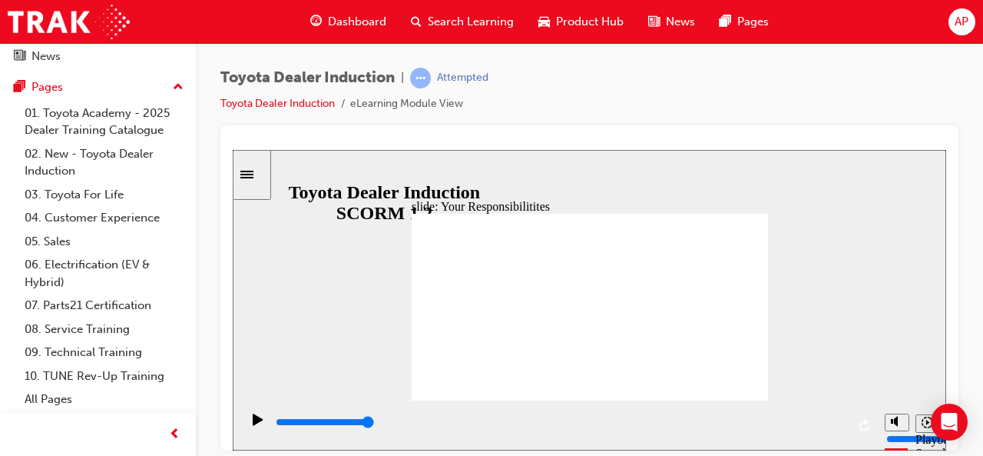
checkbox input "true"
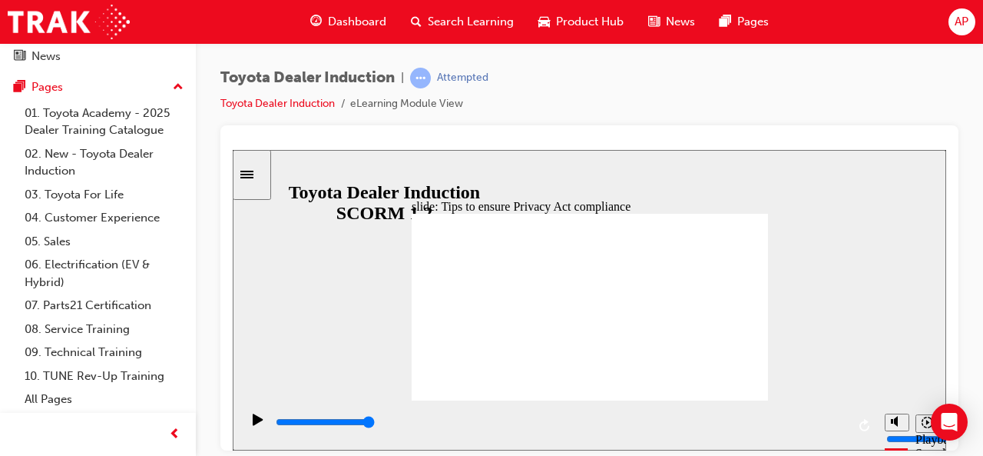
type input "5000"
checkbox input "true"
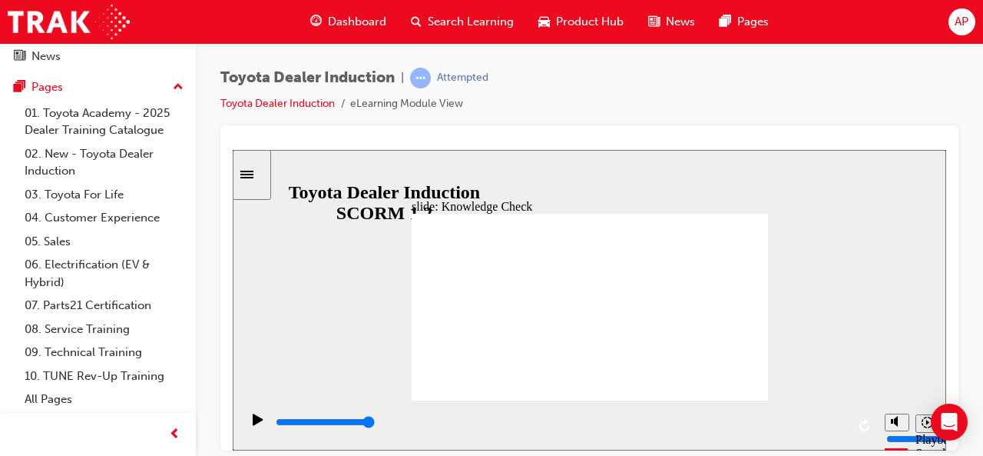
checkbox input "true"
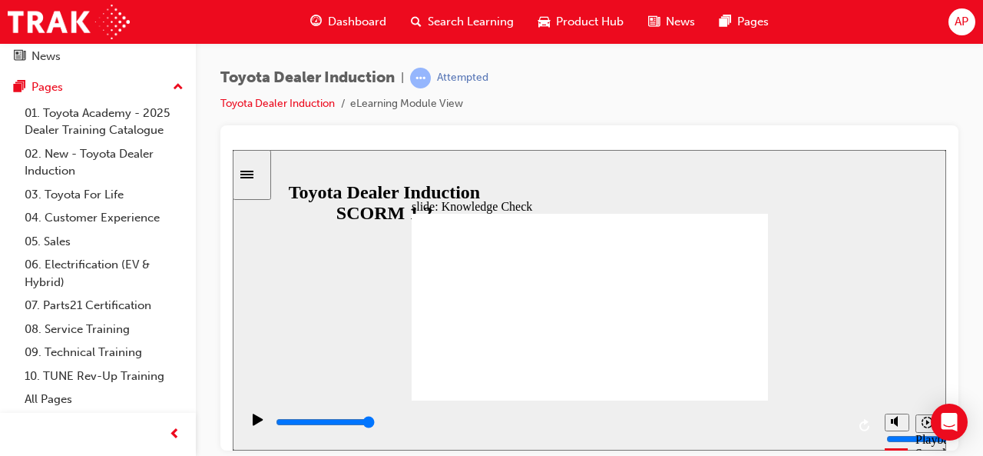
type input "5000"
radio input "true"
type input "5000"
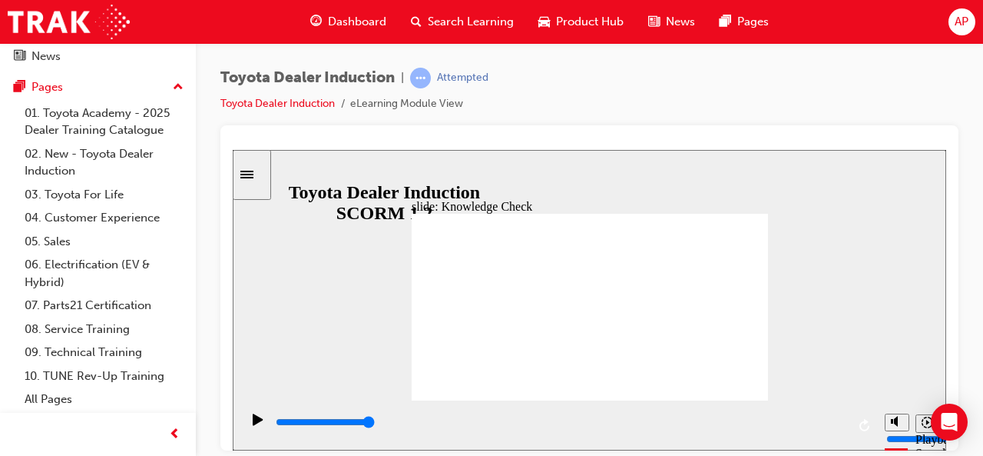
checkbox input "true"
drag, startPoint x: 605, startPoint y: 354, endPoint x: 750, endPoint y: 204, distance: 209.2
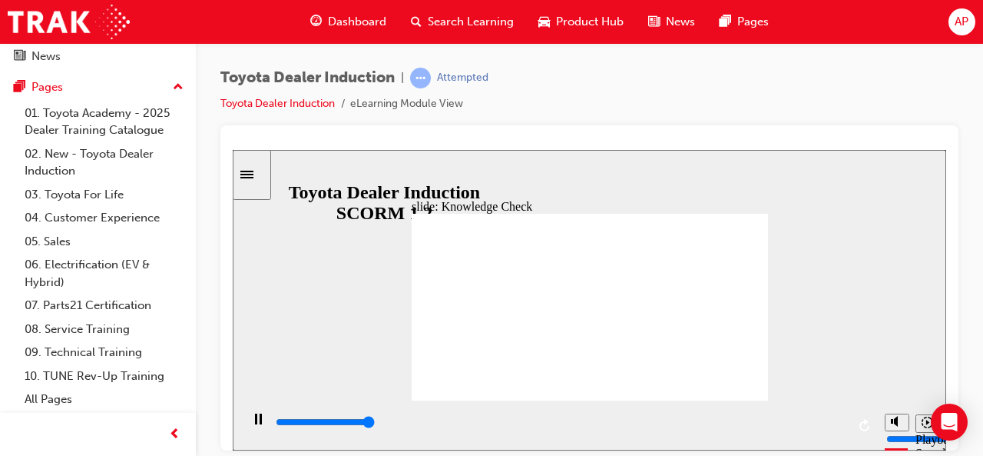
type input "5000"
checkbox input "true"
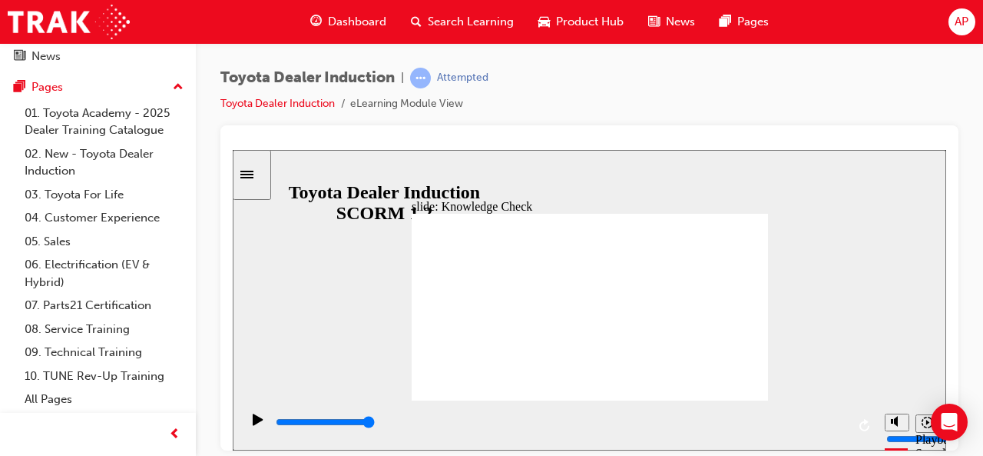
type input "9900"
click at [352, 25] on span "Dashboard" at bounding box center [357, 22] width 58 height 18
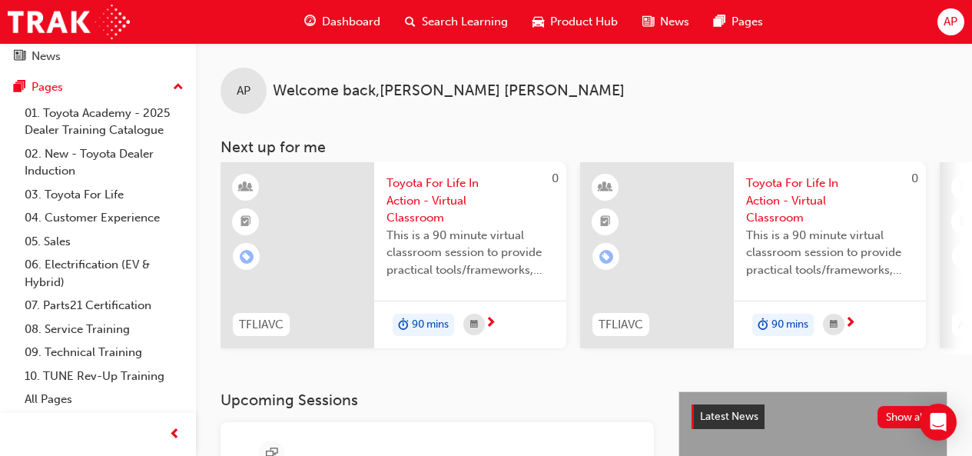
click at [949, 24] on span "AP" at bounding box center [950, 22] width 14 height 18
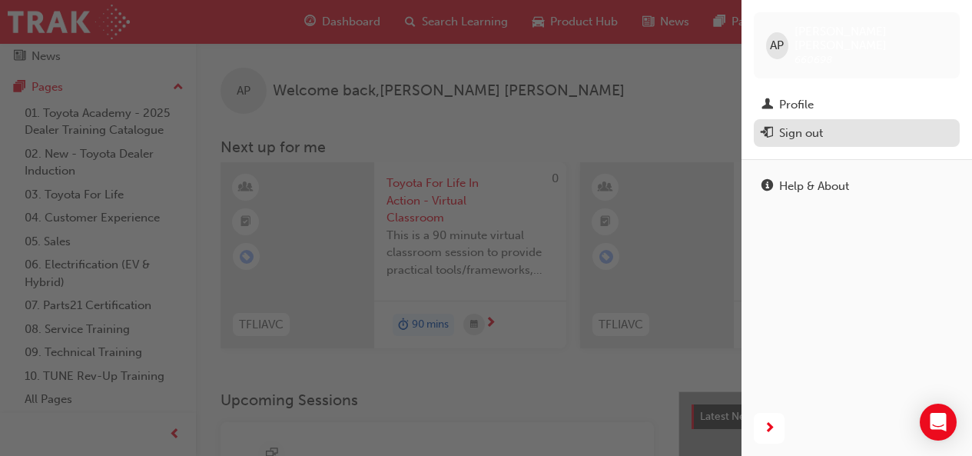
click at [839, 124] on div "Sign out" at bounding box center [856, 133] width 191 height 19
